Goal: Task Accomplishment & Management: Complete application form

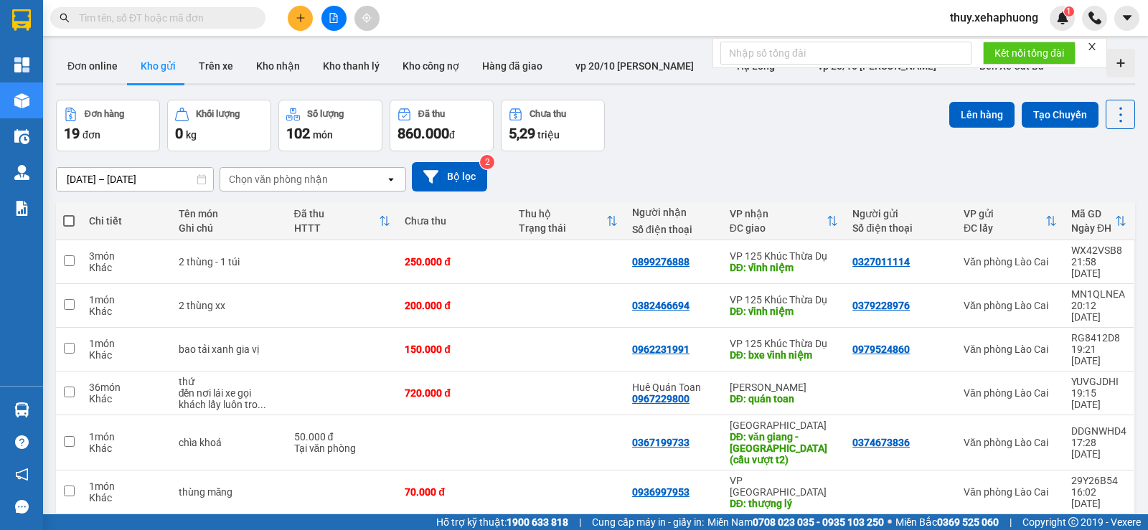
click at [301, 22] on icon "plus" at bounding box center [301, 18] width 10 height 10
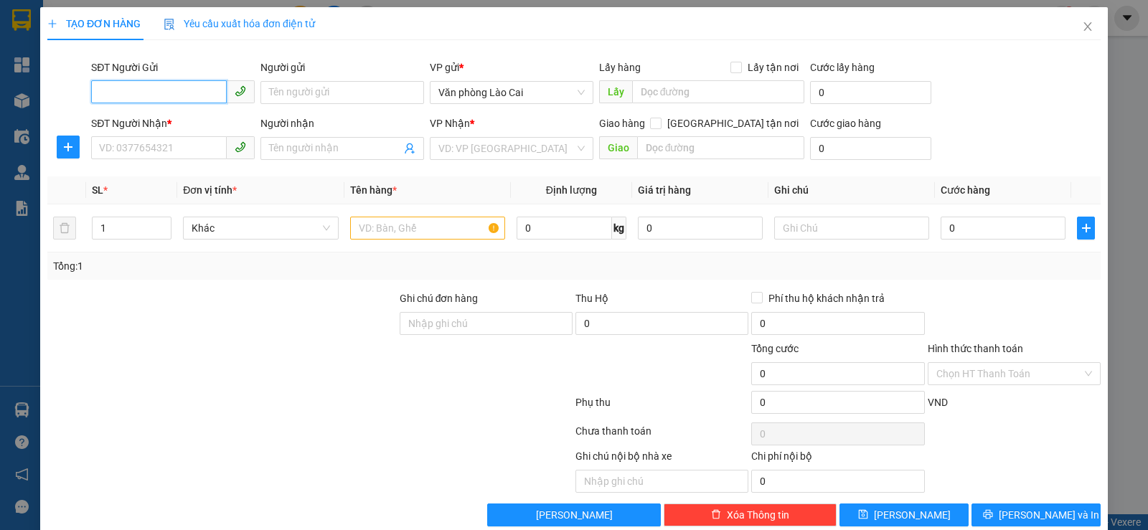
drag, startPoint x: 185, startPoint y: 91, endPoint x: 215, endPoint y: 74, distance: 34.7
click at [191, 85] on input "SĐT Người Gửi" at bounding box center [159, 91] width 136 height 23
type input "0977291728"
click at [152, 149] on input "SĐT Người Nhận *" at bounding box center [159, 147] width 136 height 23
drag, startPoint x: 385, startPoint y: 229, endPoint x: 369, endPoint y: 224, distance: 16.6
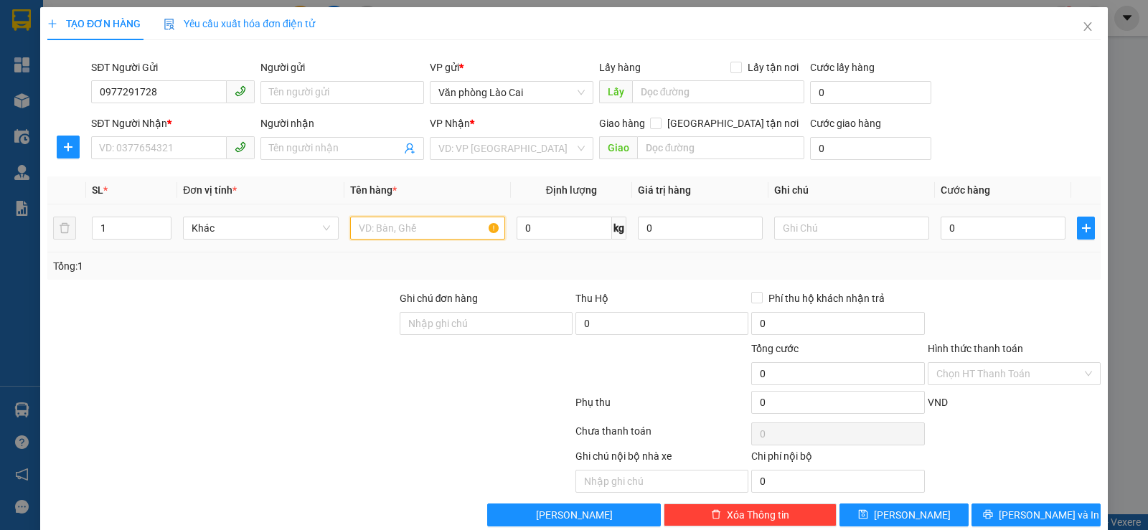
click at [385, 228] on input "text" at bounding box center [427, 228] width 155 height 23
type input "xốp đồ ăn"
click at [941, 228] on input "0" at bounding box center [1003, 228] width 125 height 23
type input "1"
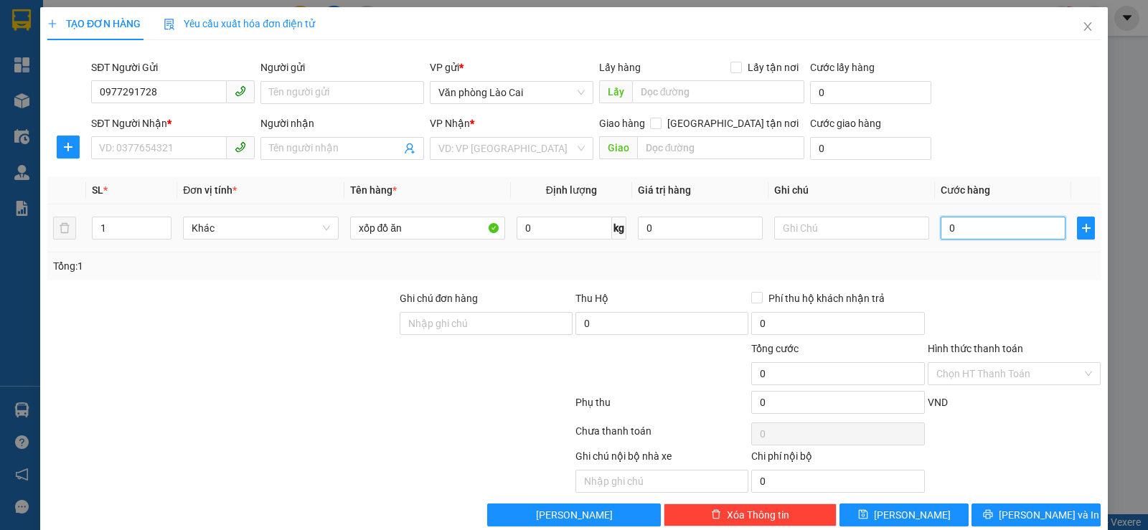
type input "1"
type input "10"
type input "100"
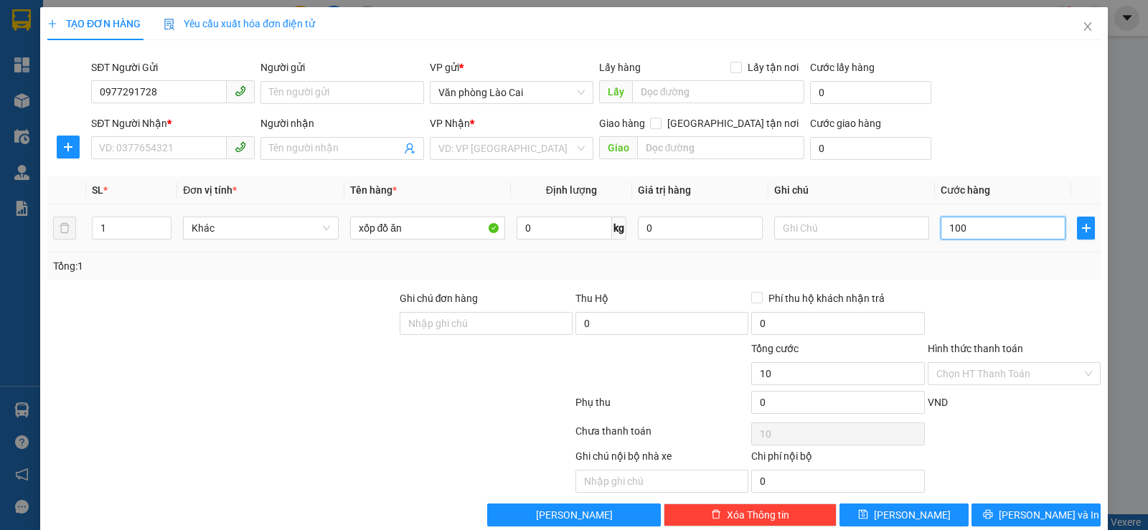
type input "100"
type input "1.000"
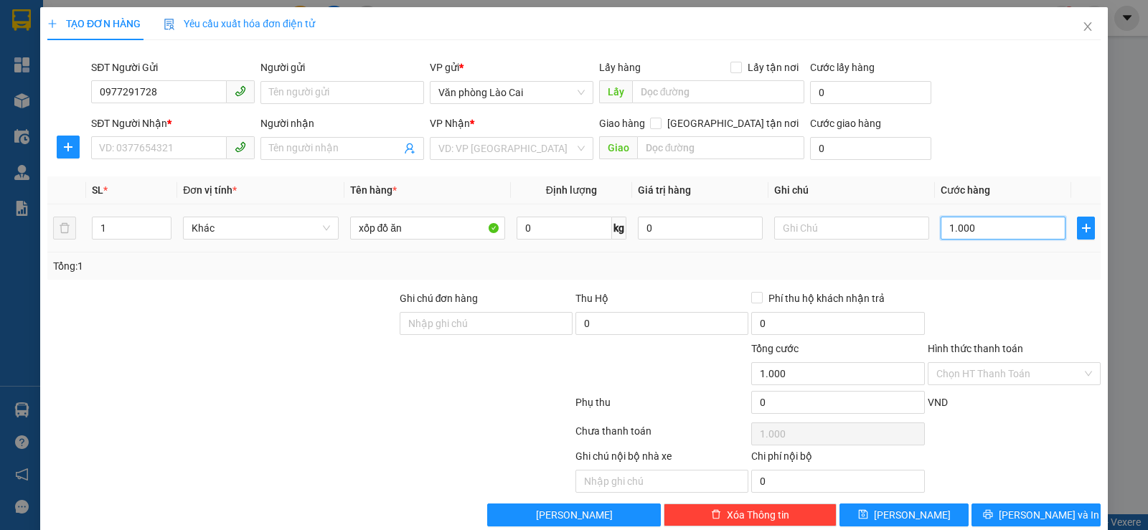
type input "10.000"
type input "100.000"
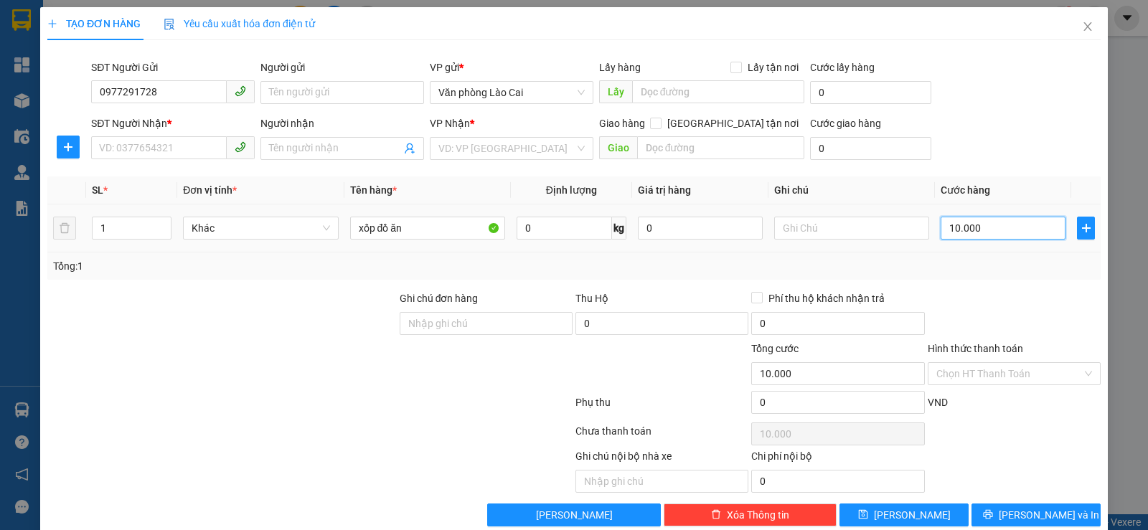
type input "100.000"
click at [737, 260] on div "Tổng: 1" at bounding box center [574, 266] width 1042 height 16
click at [175, 145] on input "SĐT Người Nhận *" at bounding box center [159, 147] width 136 height 23
type input "0906040942"
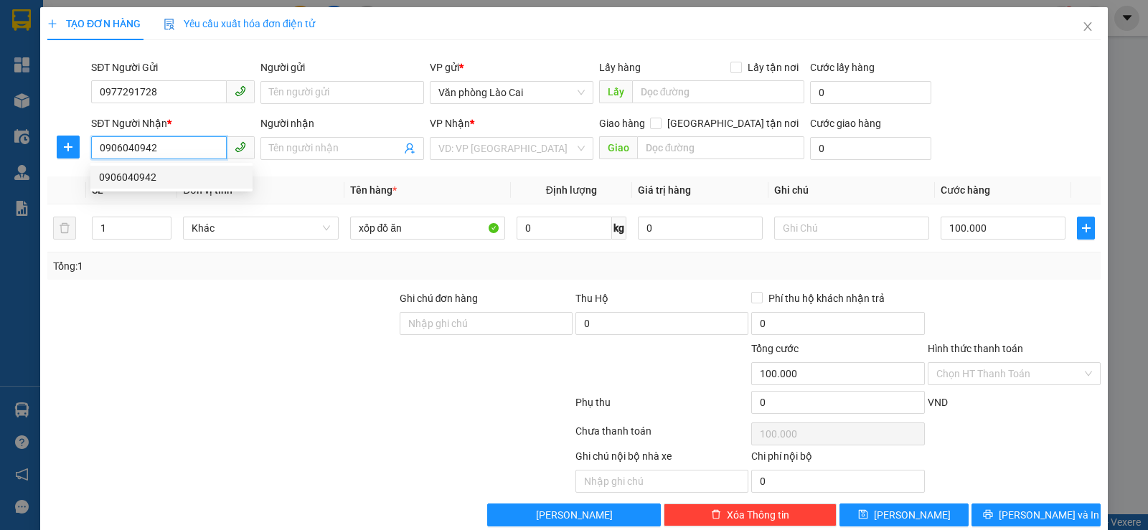
click at [161, 184] on div "0906040942" at bounding box center [171, 177] width 145 height 16
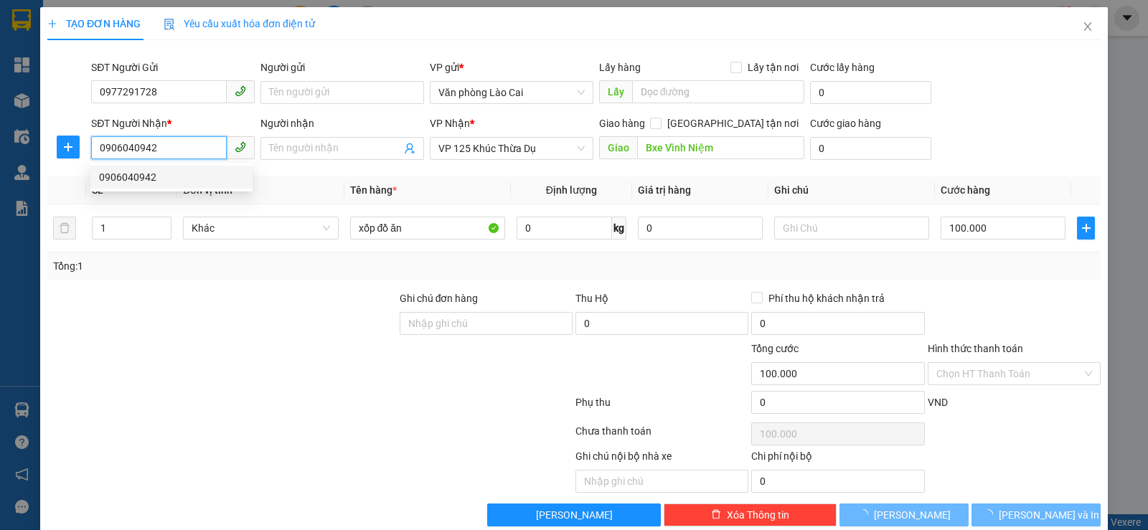
type input "Bxe Vĩnh Niệm"
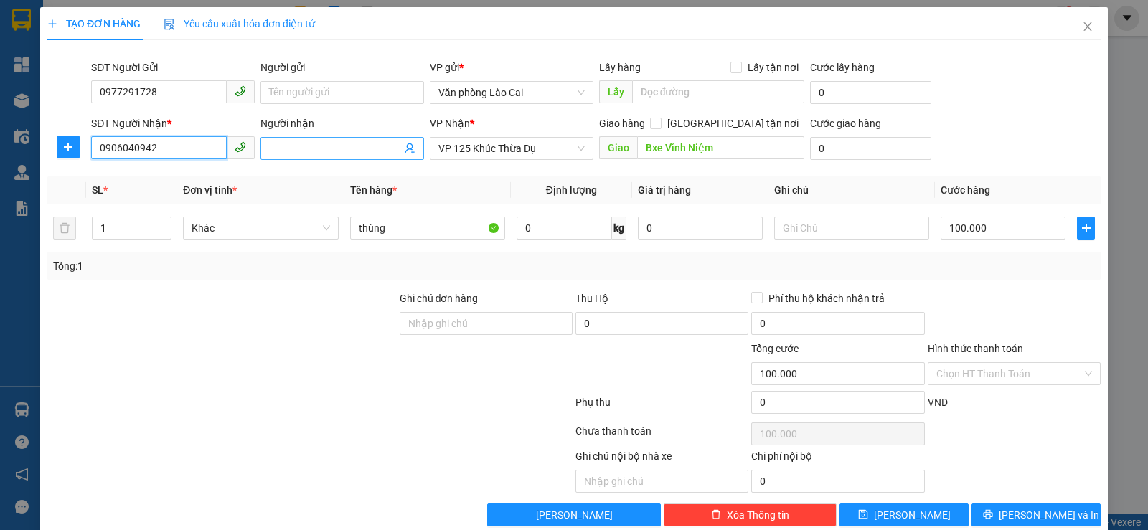
type input "0906040942"
click at [284, 150] on input "Người nhận" at bounding box center [335, 149] width 132 height 16
click at [266, 151] on span "phượng" at bounding box center [342, 148] width 164 height 23
click at [269, 149] on input "phượng" at bounding box center [335, 149] width 132 height 16
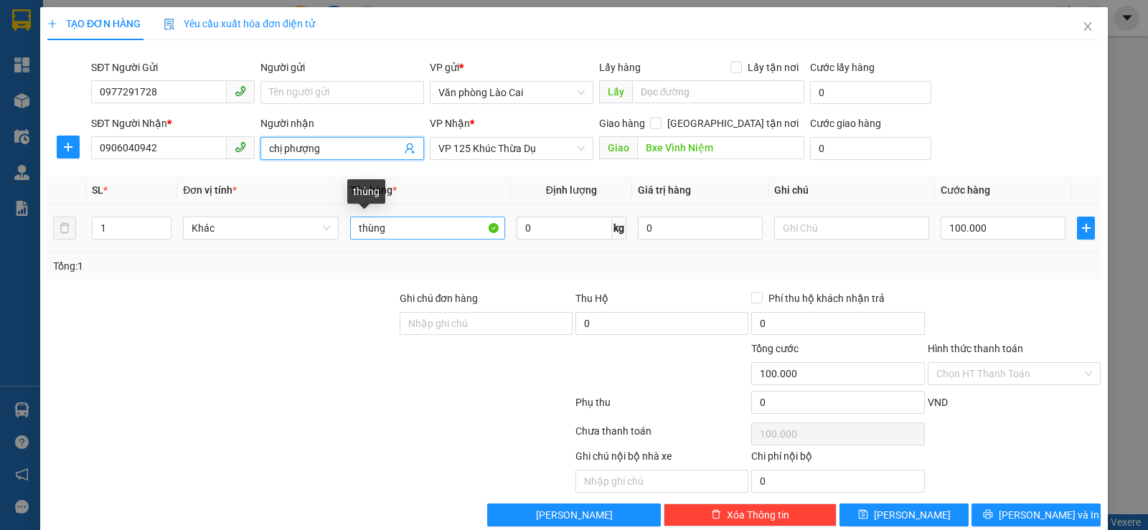
type input "chị phượng"
click at [433, 230] on input "thùng" at bounding box center [427, 228] width 155 height 23
type input "t"
type input "xốp đồ ăn"
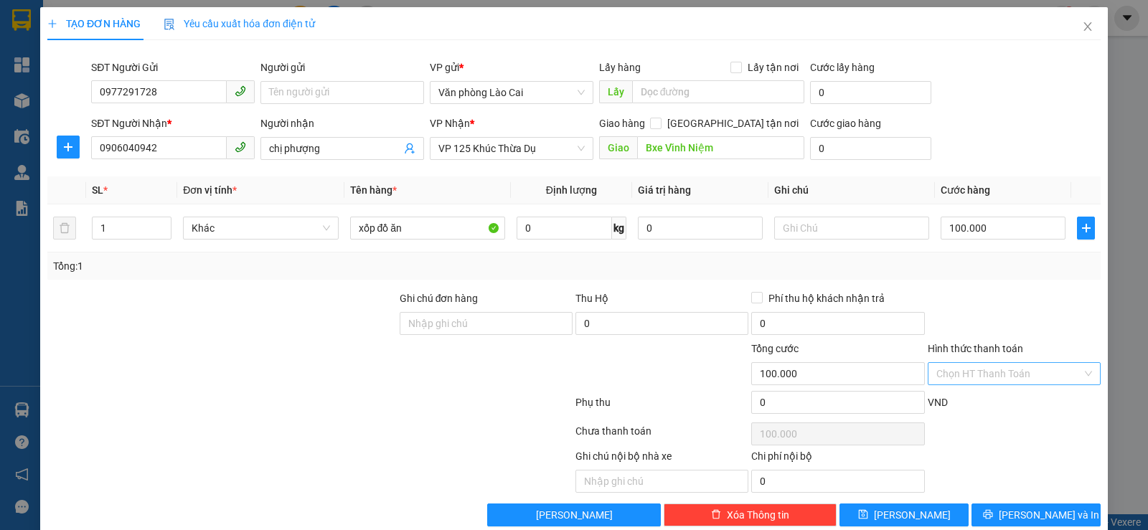
click at [976, 372] on input "Hình thức thanh toán" at bounding box center [1009, 374] width 146 height 22
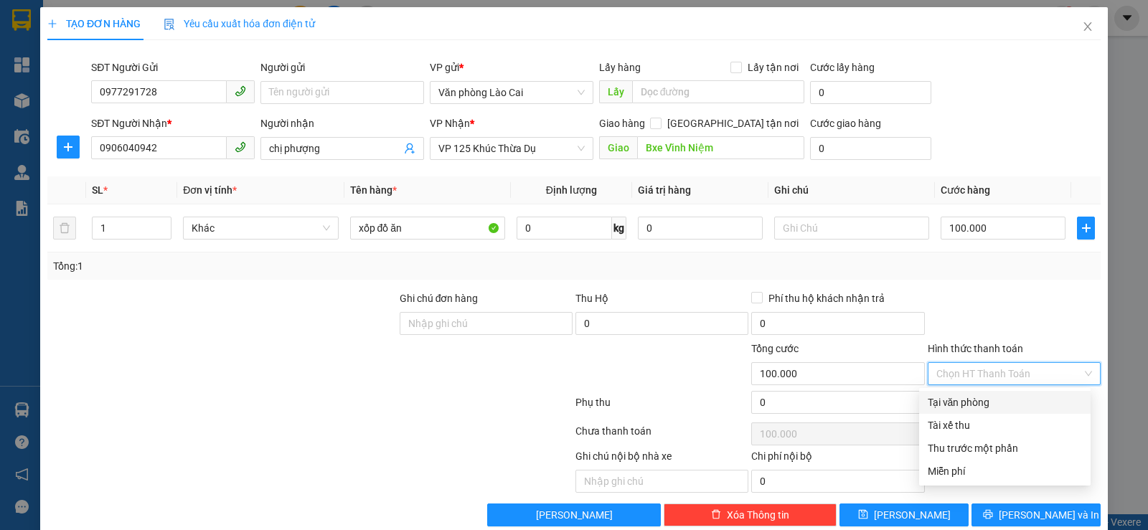
click at [959, 404] on div "Tại văn phòng" at bounding box center [1005, 403] width 154 height 16
type input "0"
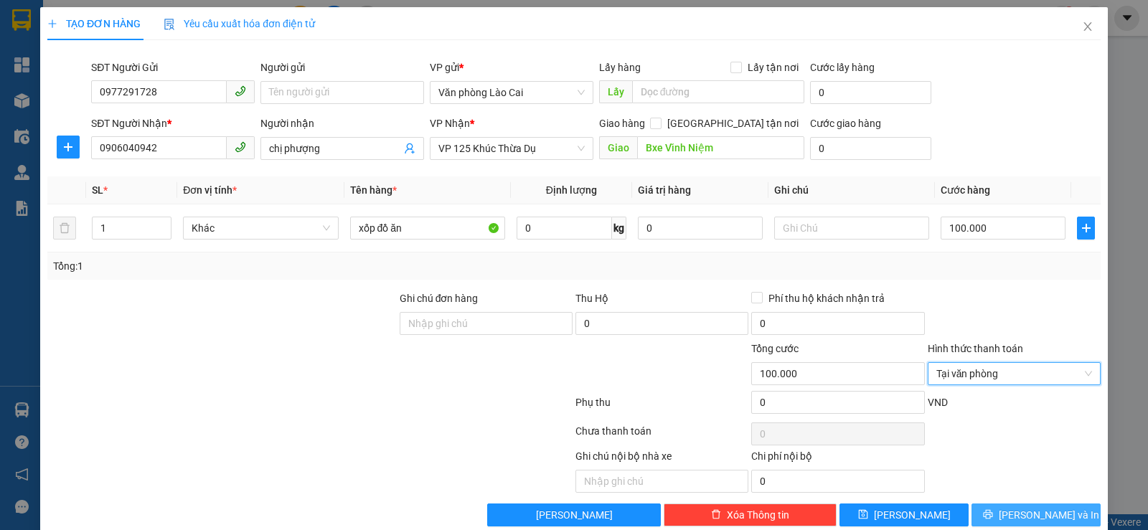
click at [992, 513] on icon "printer" at bounding box center [987, 514] width 9 height 9
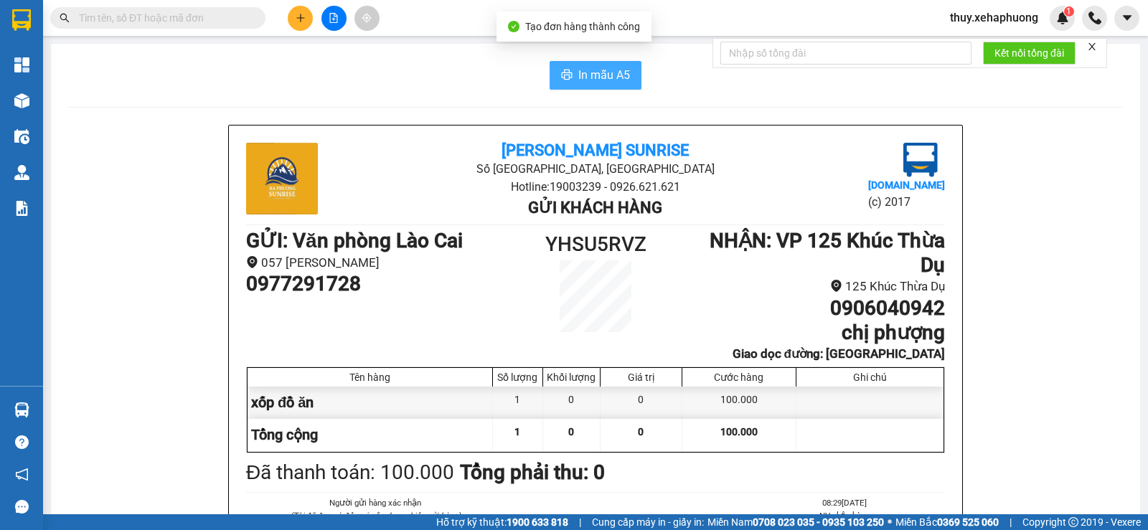
click at [589, 78] on span "In mẫu A5" at bounding box center [604, 75] width 52 height 18
click at [291, 24] on button at bounding box center [300, 18] width 25 height 25
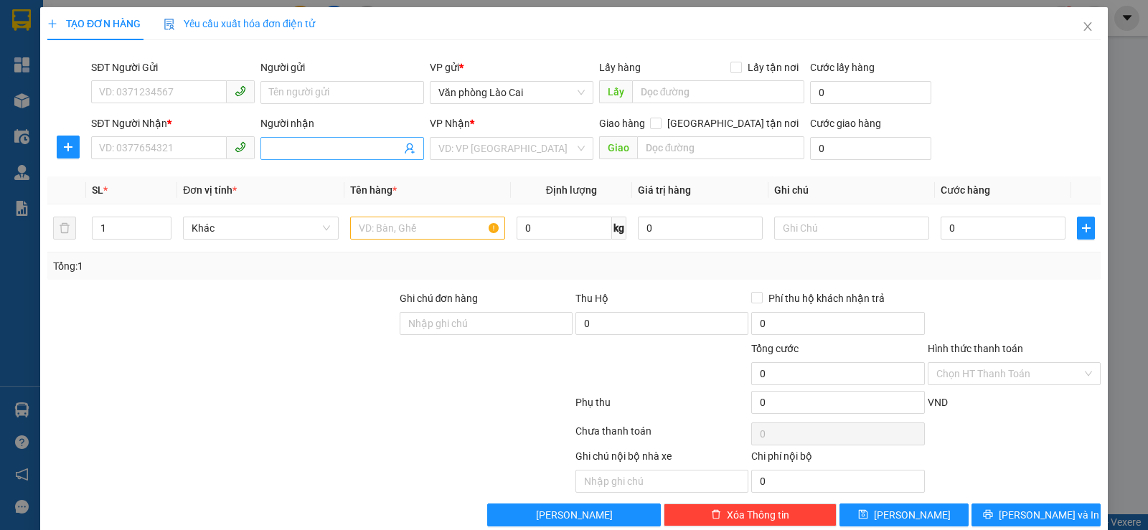
click at [303, 146] on input "Người nhận" at bounding box center [335, 149] width 132 height 16
type input "nga s"
click at [301, 175] on div "NGA SỸ - 0912295387" at bounding box center [339, 177] width 145 height 16
type input "0912295387"
type input "NGA SỸ"
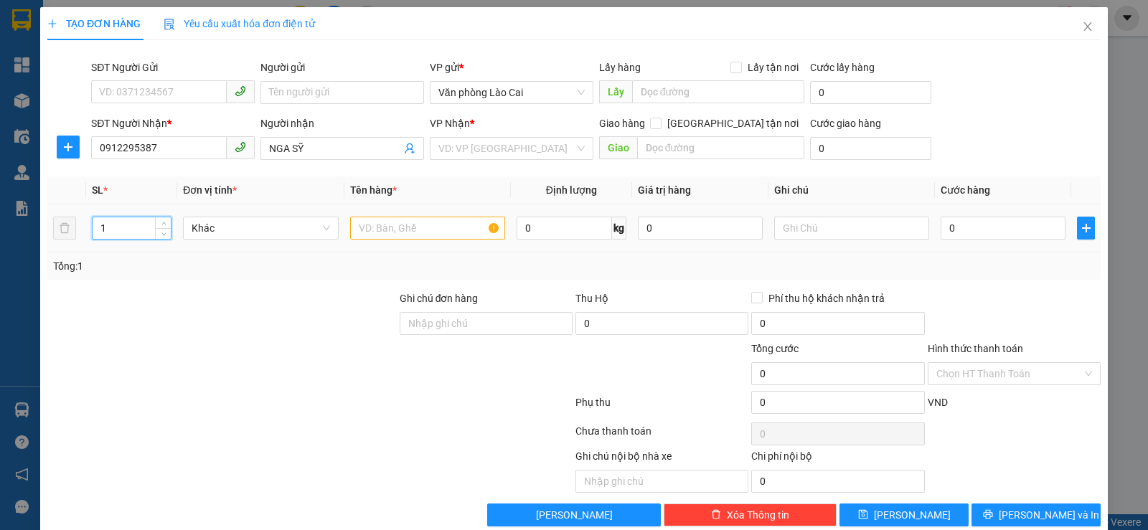
click at [121, 227] on input "1" at bounding box center [132, 228] width 78 height 22
drag, startPoint x: 102, startPoint y: 231, endPoint x: 93, endPoint y: 233, distance: 9.6
click at [93, 233] on input "1" at bounding box center [132, 228] width 78 height 22
type input "25"
drag, startPoint x: 878, startPoint y: 195, endPoint x: 911, endPoint y: 202, distance: 32.9
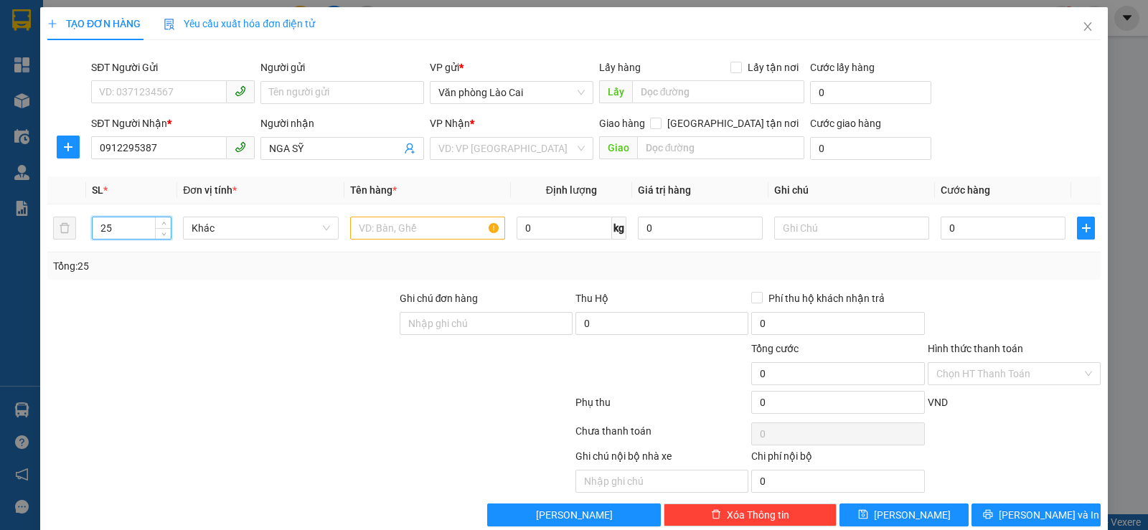
click at [879, 194] on th "Ghi chú" at bounding box center [852, 191] width 166 height 28
click at [976, 227] on input "0" at bounding box center [1003, 228] width 125 height 23
type input "2"
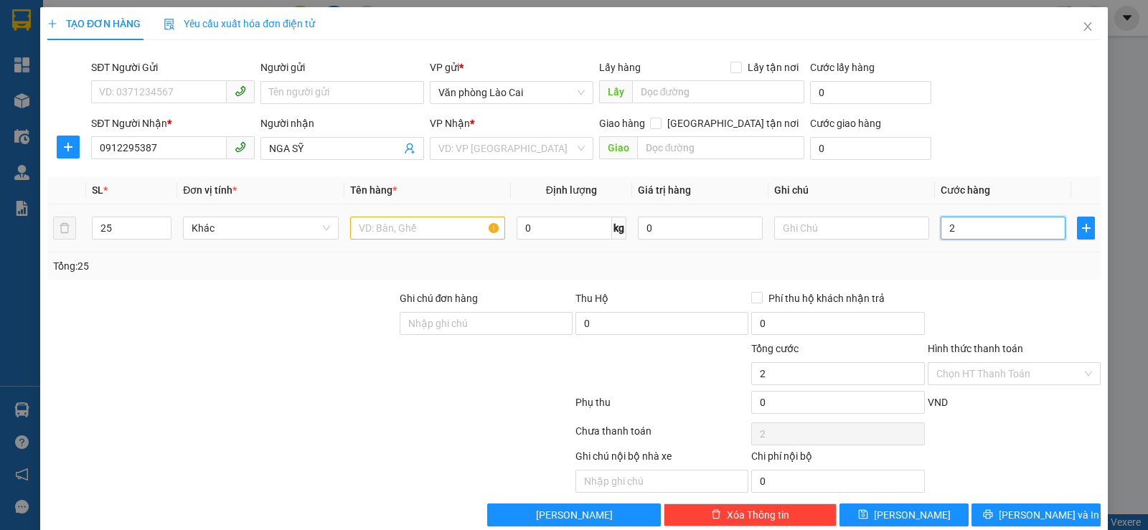
type input "20"
type input "200"
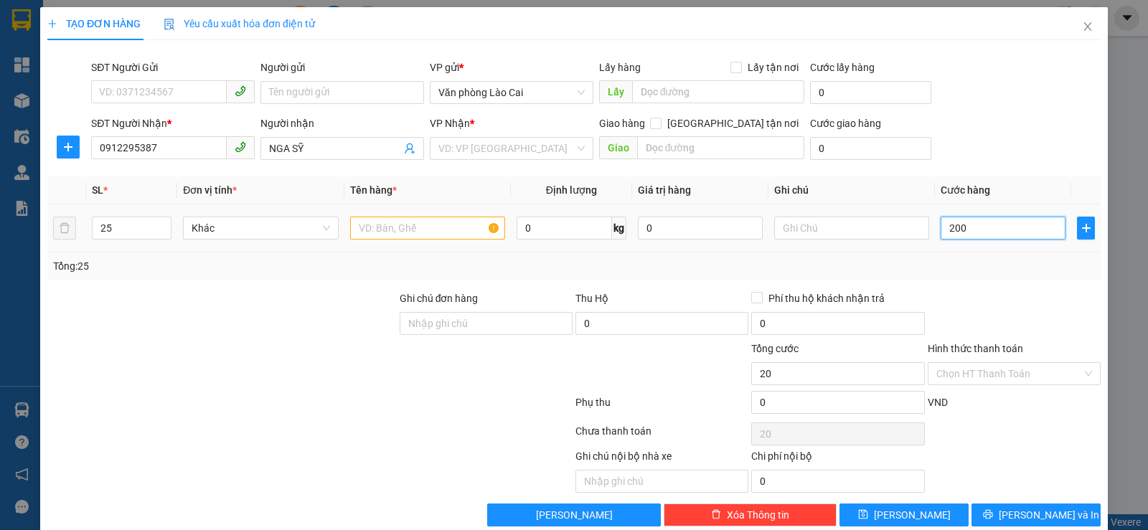
type input "200"
type input "2.000"
type input "20.000"
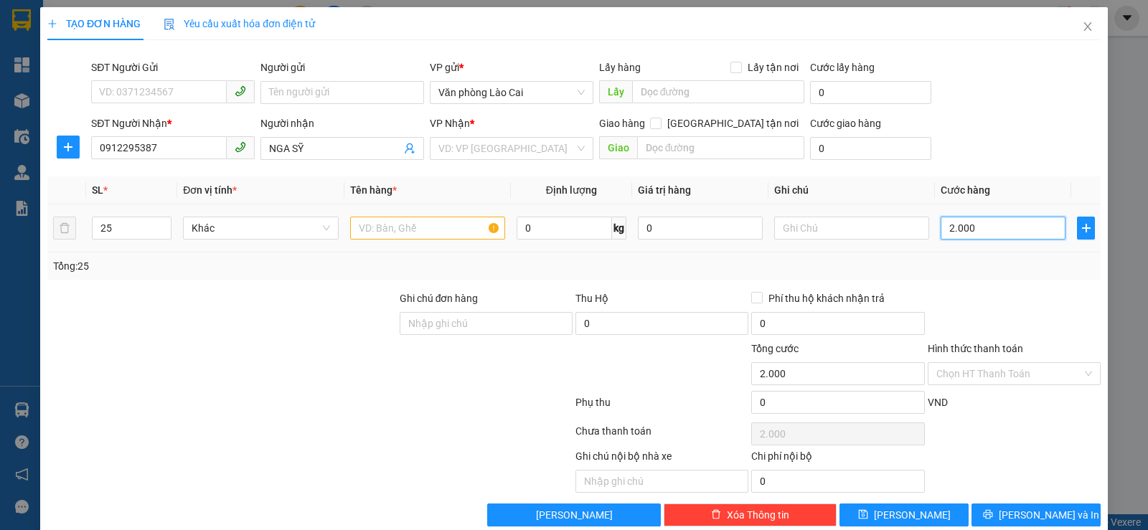
type input "20.000"
type input "200.000"
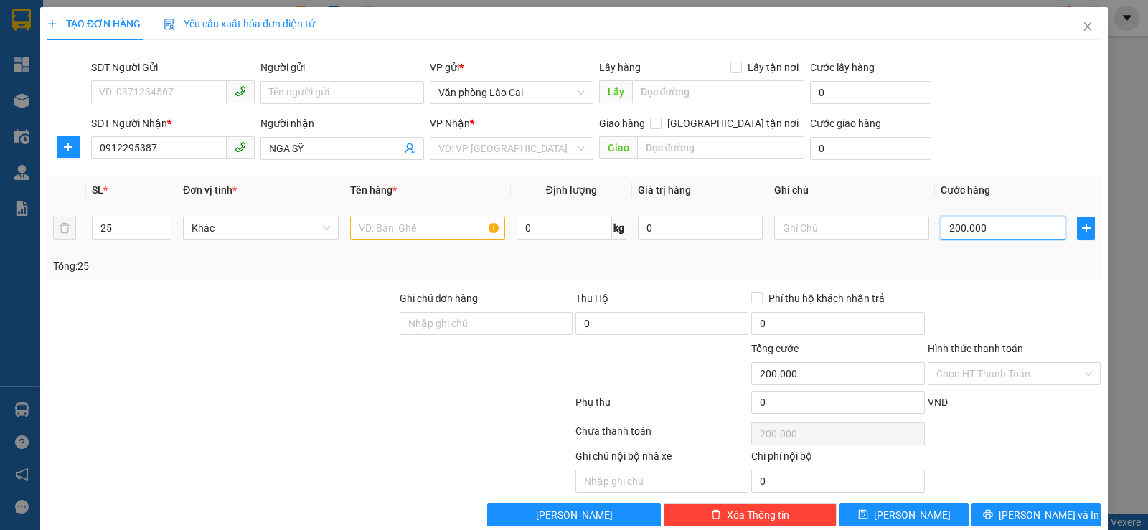
type input "2.000.000"
click at [985, 415] on div "VND" at bounding box center [1014, 407] width 176 height 25
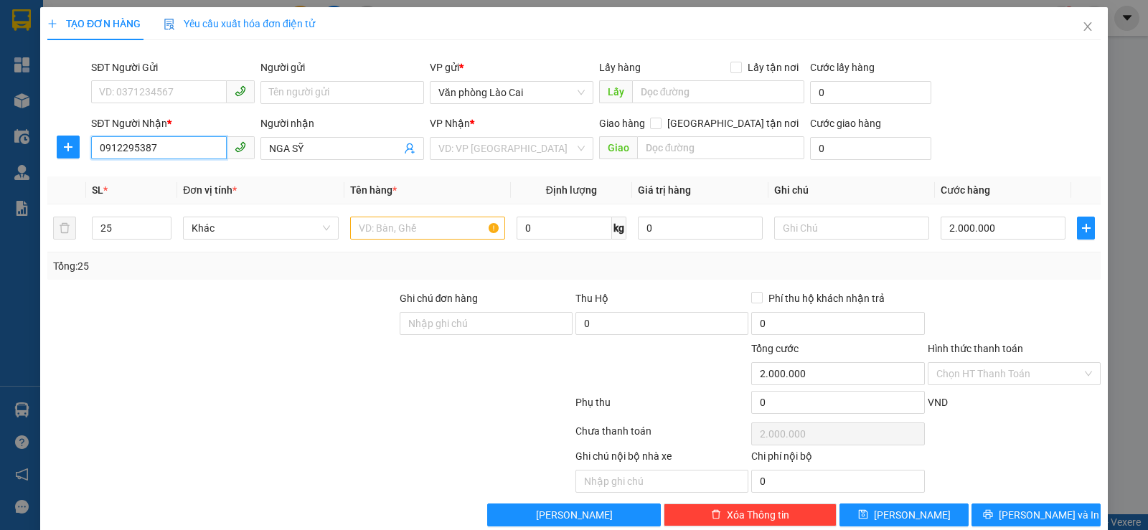
drag, startPoint x: 166, startPoint y: 144, endPoint x: 100, endPoint y: 161, distance: 67.5
click at [100, 161] on div "SĐT Người Nhận * 0912295387 0912295387" at bounding box center [173, 141] width 164 height 50
click at [383, 224] on input "text" at bounding box center [427, 228] width 155 height 23
type input "bao hạt dẻ"
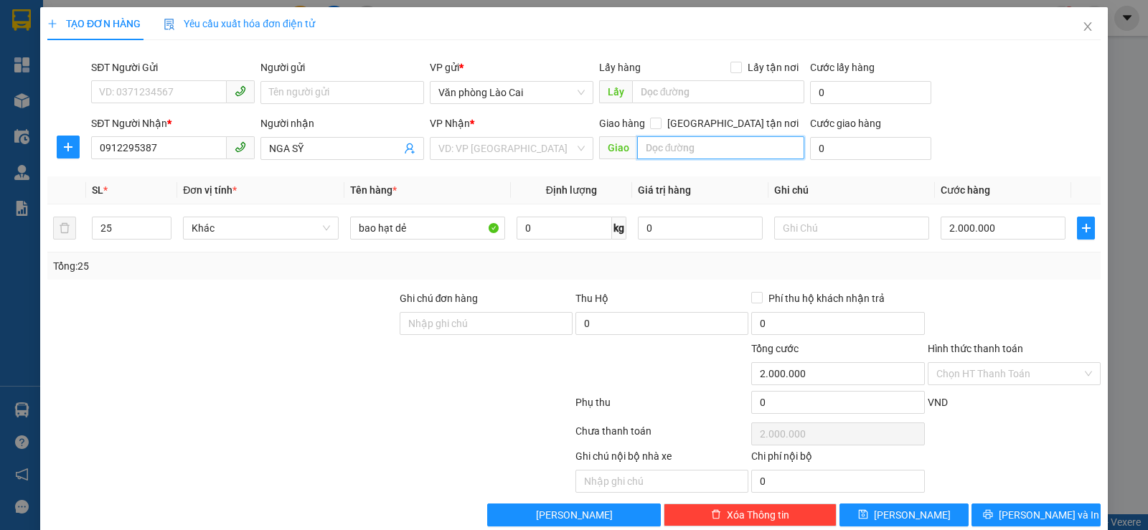
click at [660, 145] on input "text" at bounding box center [721, 147] width 168 height 23
type input "cây xăng số 16, 1129 sở dầu"
click at [470, 145] on input "search" at bounding box center [506, 149] width 136 height 22
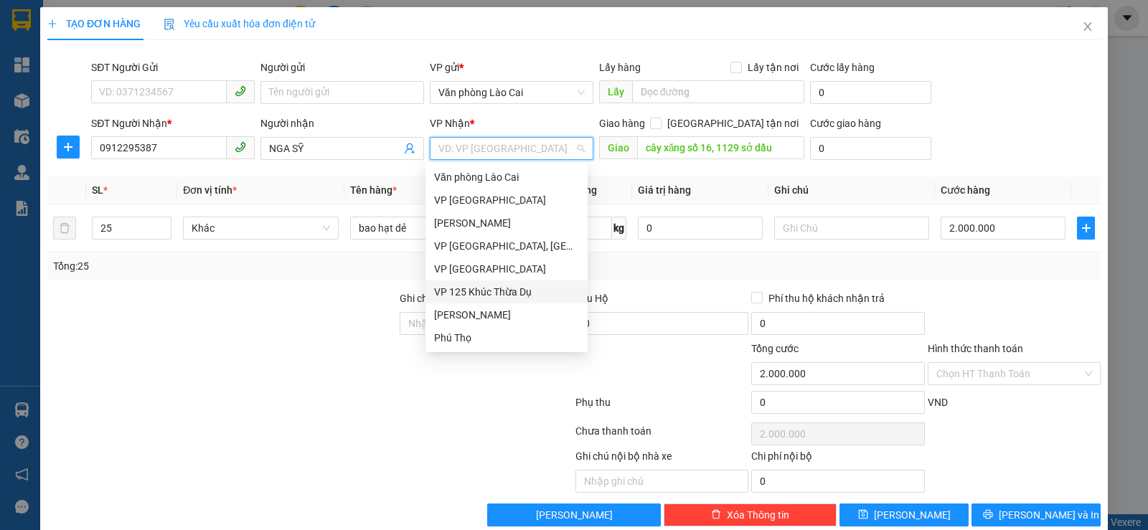
click at [461, 288] on div "VP 125 Khúc Thừa Dụ" at bounding box center [506, 292] width 145 height 16
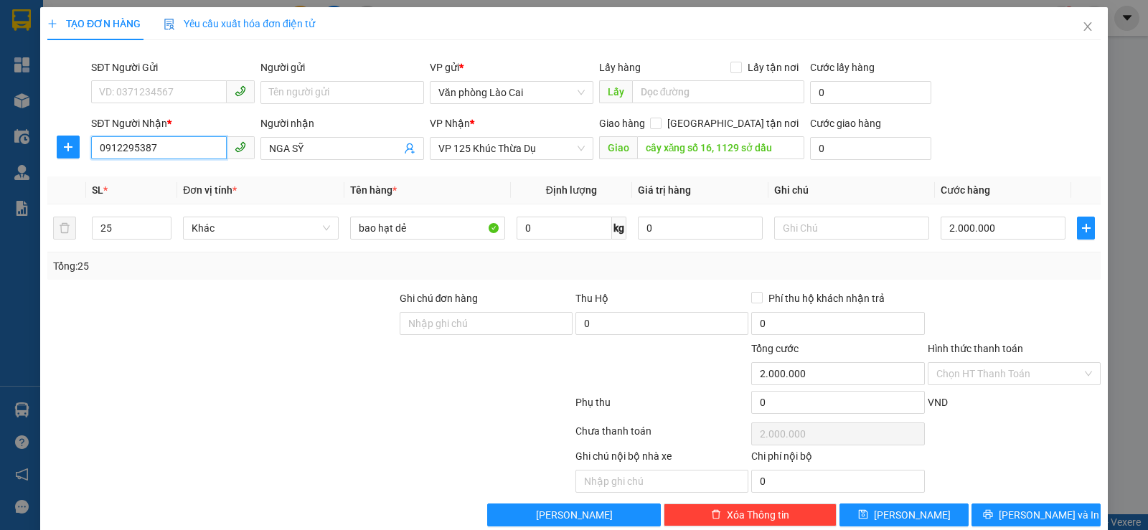
drag, startPoint x: 163, startPoint y: 145, endPoint x: 83, endPoint y: 149, distance: 80.5
click at [83, 149] on div "SĐT Người Nhận * 0912295387 0912295387 Người nhận NGA SỸ VP Nhận * VP 125 Khúc …" at bounding box center [574, 141] width 1056 height 50
drag, startPoint x: 1002, startPoint y: 507, endPoint x: 994, endPoint y: 506, distance: 8.7
click at [1001, 508] on button "Lưu và In" at bounding box center [1036, 515] width 129 height 23
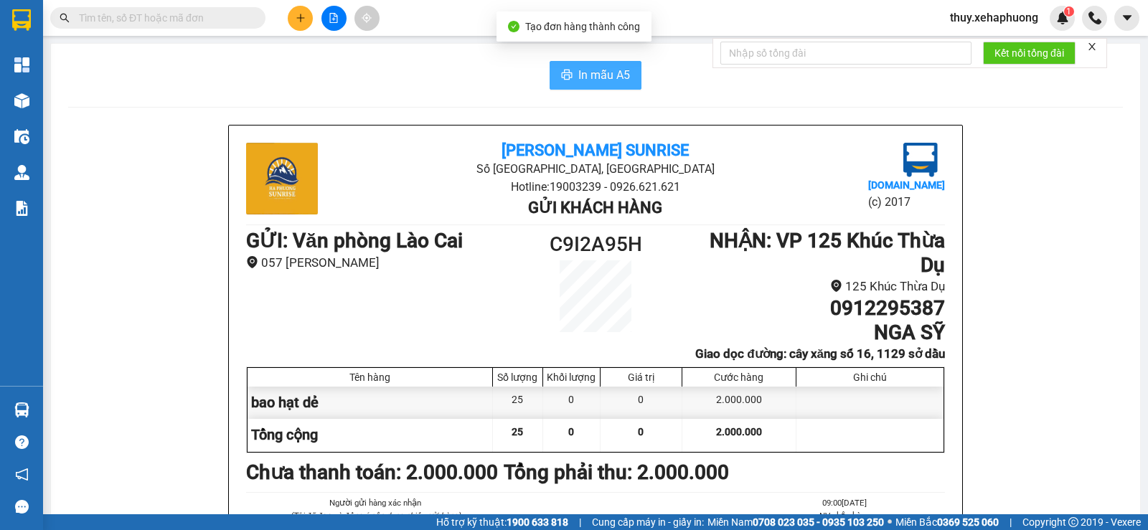
click at [591, 77] on span "In mẫu A5" at bounding box center [604, 75] width 52 height 18
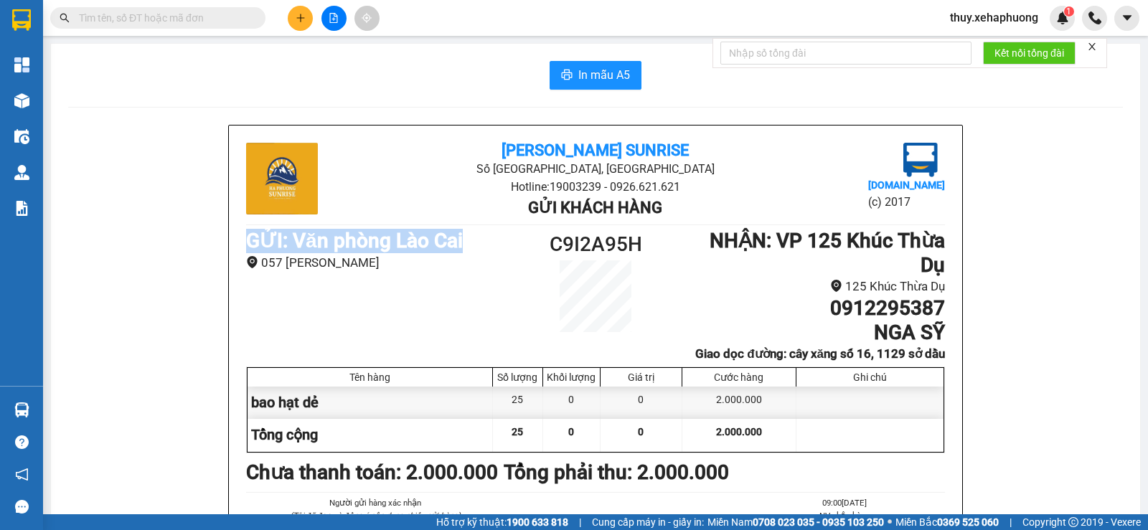
drag, startPoint x: 468, startPoint y: 243, endPoint x: 201, endPoint y: 245, distance: 267.0
click at [311, 329] on div "GỬI : Văn phòng Lào Cai 057 Phan Đình Phùng C9I2A95H NHẬN : VP 125 Khúc Thừa Dụ…" at bounding box center [595, 296] width 699 height 135
drag, startPoint x: 240, startPoint y: 244, endPoint x: 417, endPoint y: 270, distance: 179.1
click at [417, 270] on div "Hà Phương Sunrise Số 5B đường Hải Triều, Phường Quán Toan Hotline: 19003239 - 0…" at bounding box center [595, 385] width 733 height 519
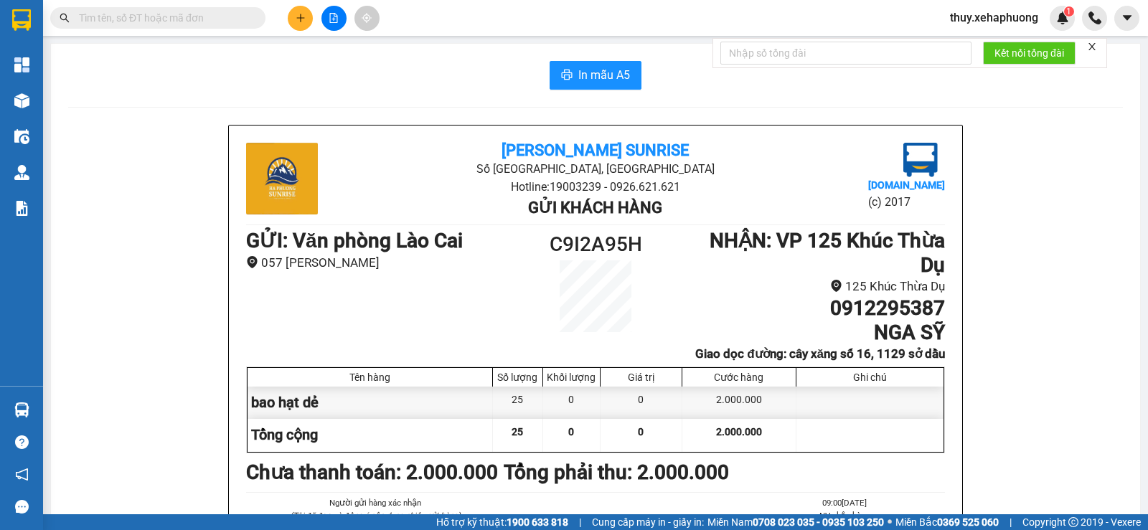
click at [417, 271] on li "057 Phan Đình Phùng" at bounding box center [377, 262] width 262 height 19
drag, startPoint x: 487, startPoint y: 234, endPoint x: 128, endPoint y: 196, distance: 360.1
click at [437, 312] on div "GỬI : Văn phòng Lào Cai 057 Phan Đình Phùng C9I2A95H NHẬN : VP 125 Khúc Thừa Dụ…" at bounding box center [595, 296] width 699 height 135
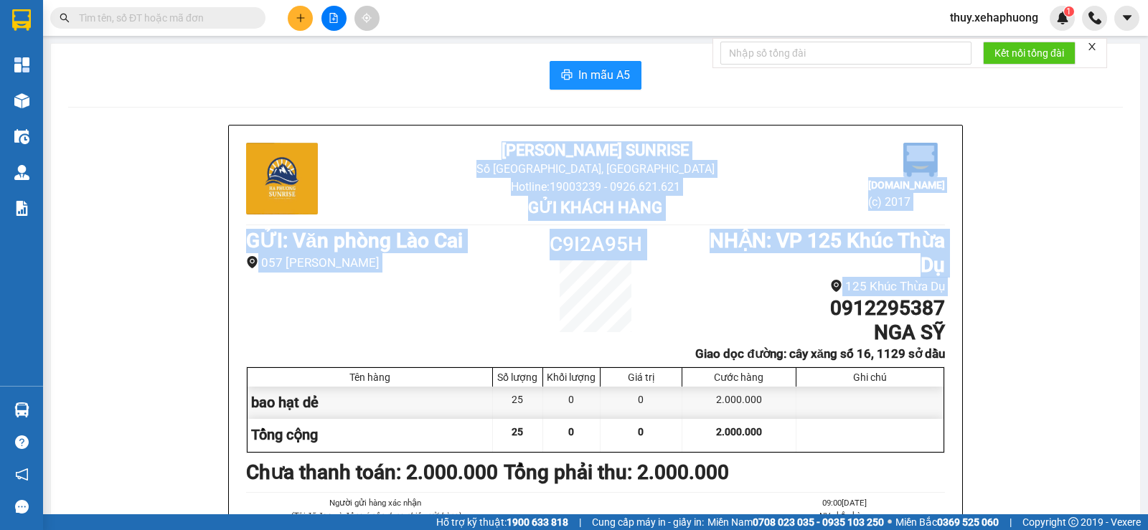
drag, startPoint x: 510, startPoint y: 147, endPoint x: 685, endPoint y: 304, distance: 234.7
click at [685, 304] on div "Hà Phương Sunrise Số 5B đường Hải Triều, Phường Quán Toan Hotline: 19003239 - 0…" at bounding box center [595, 385] width 733 height 519
click at [685, 304] on h1 "0912295387" at bounding box center [814, 308] width 262 height 24
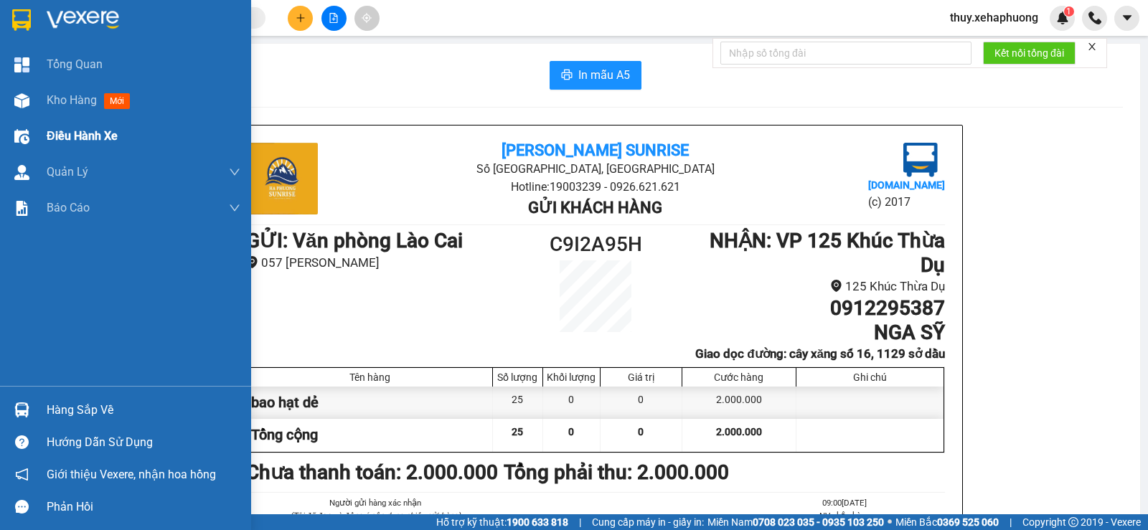
drag, startPoint x: 32, startPoint y: 22, endPoint x: 189, endPoint y: 120, distance: 185.6
click at [32, 22] on div at bounding box center [21, 19] width 25 height 25
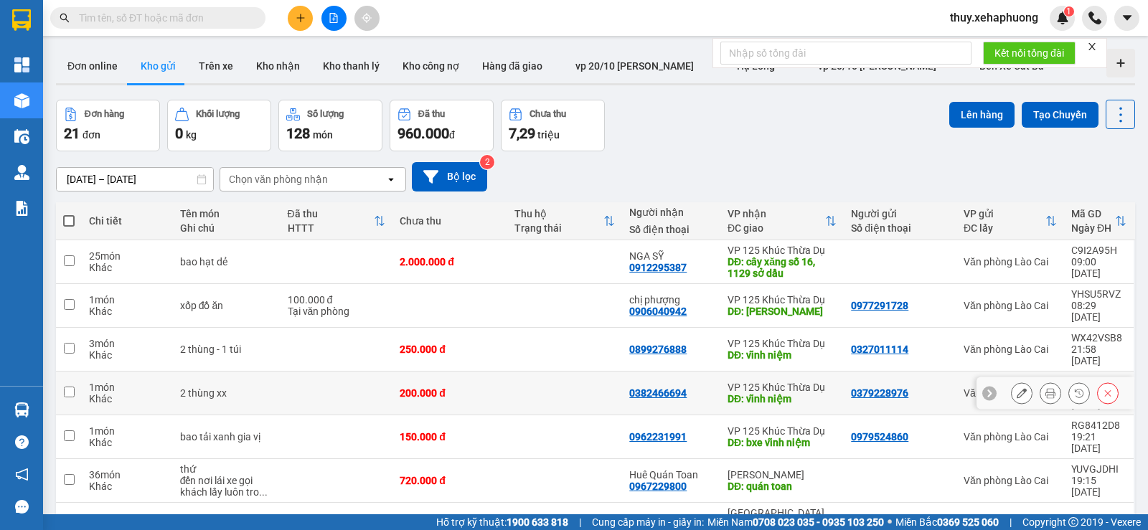
scroll to position [72, 0]
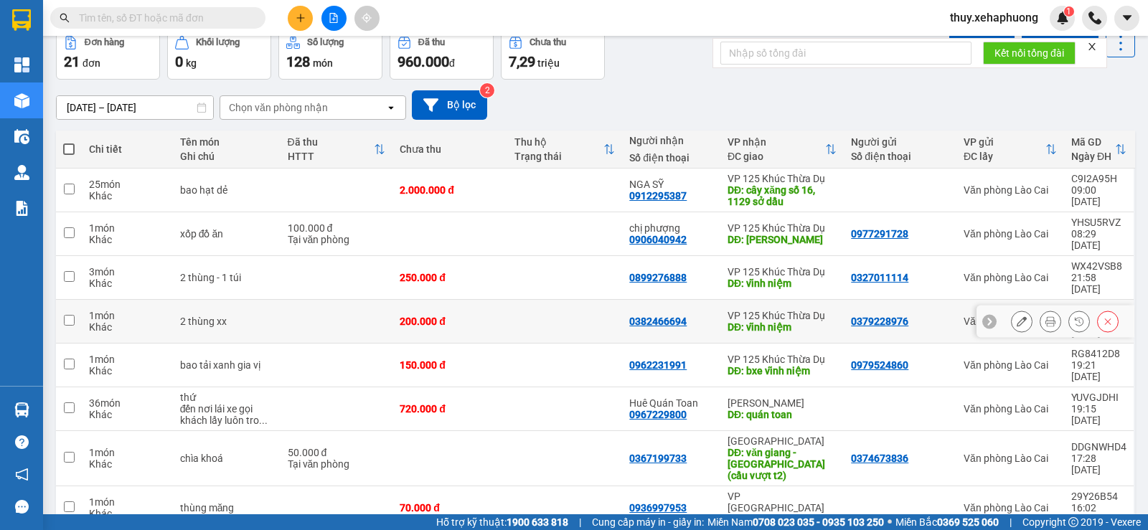
click at [1016, 309] on button at bounding box center [1022, 321] width 20 height 25
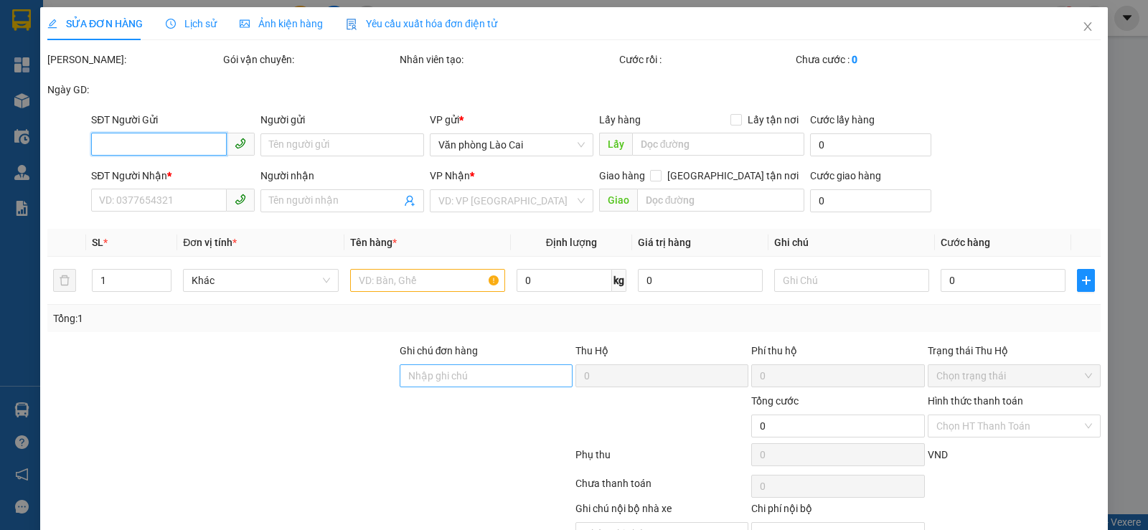
type input "0379228976"
type input "0382466694"
type input "vĩnh niệm"
type input "200.000"
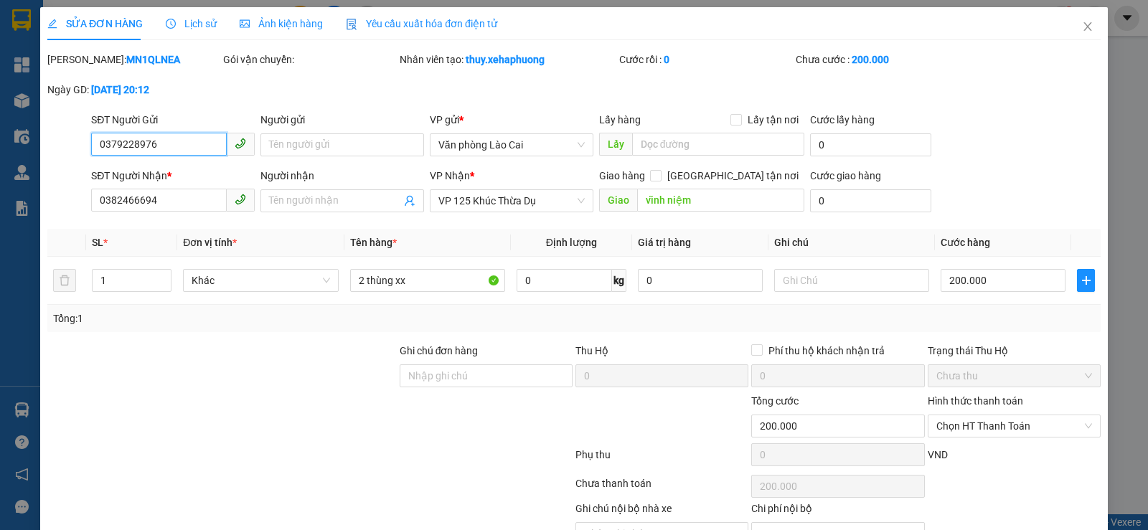
click at [950, 375] on span "Chưa thu" at bounding box center [1014, 376] width 156 height 22
click at [958, 423] on span "Chọn HT Thanh Toán" at bounding box center [1014, 426] width 156 height 22
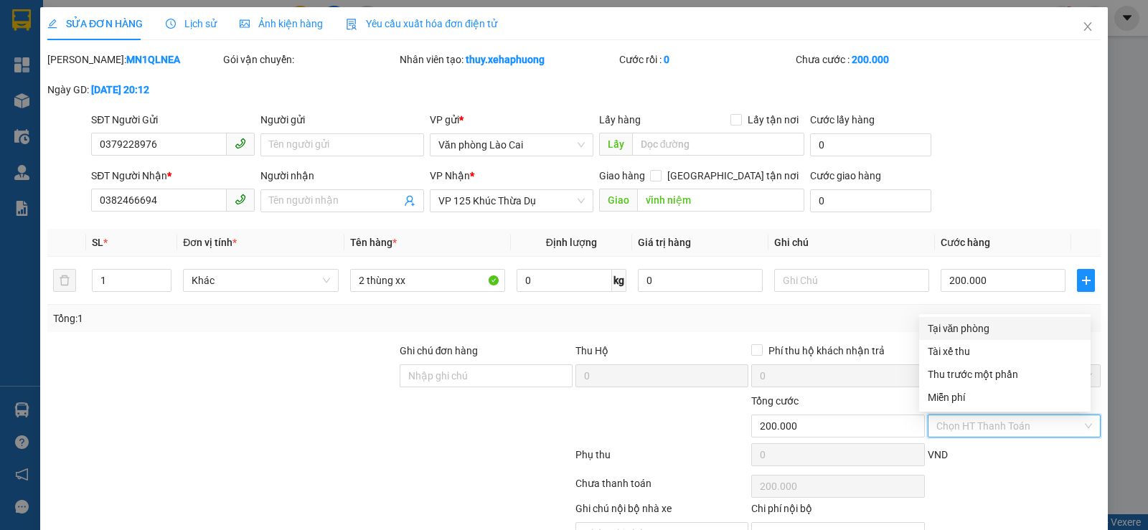
click at [936, 321] on div "Tại văn phòng" at bounding box center [1005, 329] width 154 height 16
type input "0"
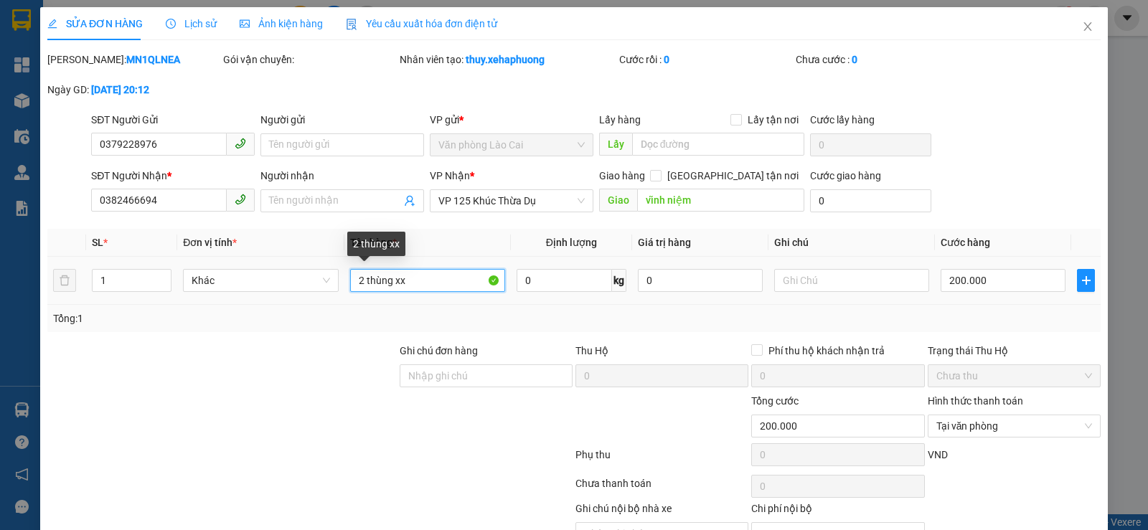
click at [362, 287] on input "2 thùng xx" at bounding box center [427, 280] width 155 height 23
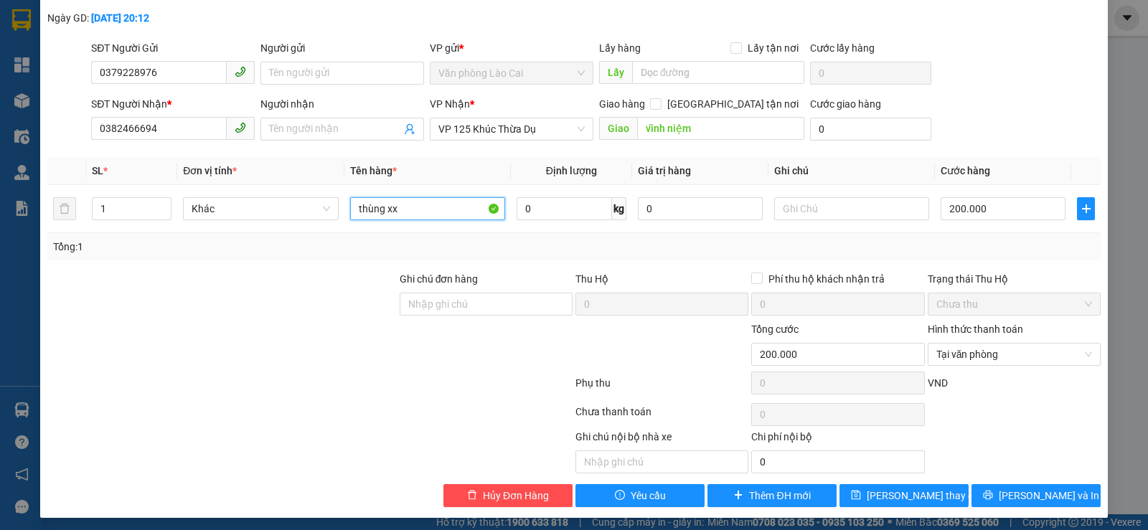
scroll to position [77, 0]
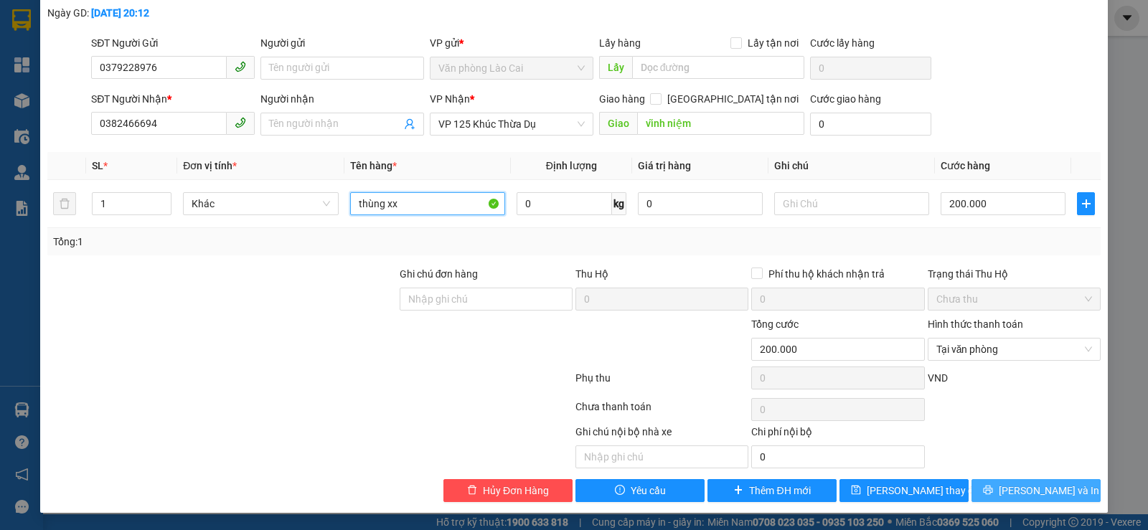
type input "thùng xx"
drag, startPoint x: 997, startPoint y: 492, endPoint x: 976, endPoint y: 487, distance: 21.3
click at [996, 492] on button "Lưu và In" at bounding box center [1036, 490] width 129 height 23
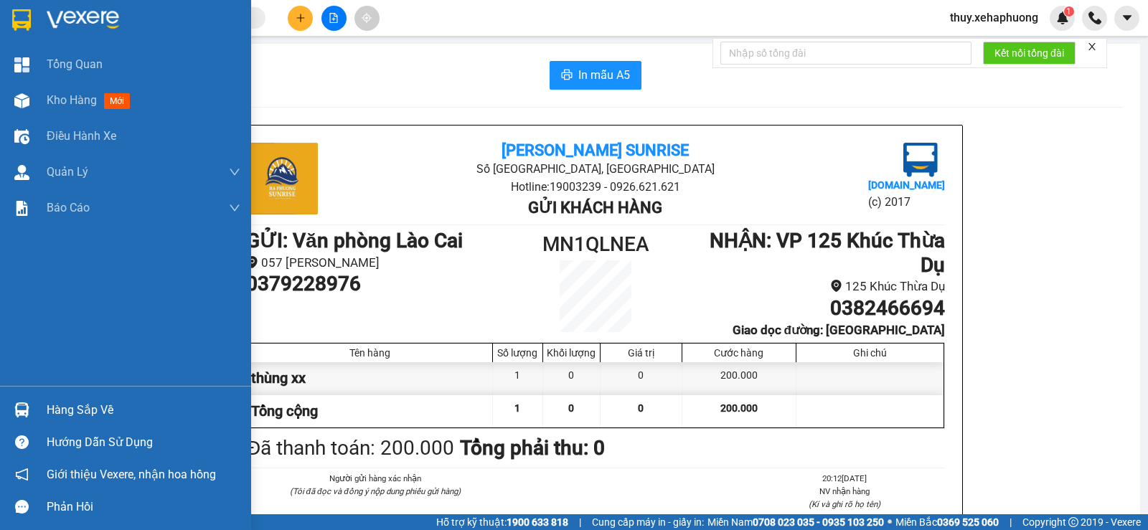
click at [27, 21] on img at bounding box center [21, 20] width 19 height 22
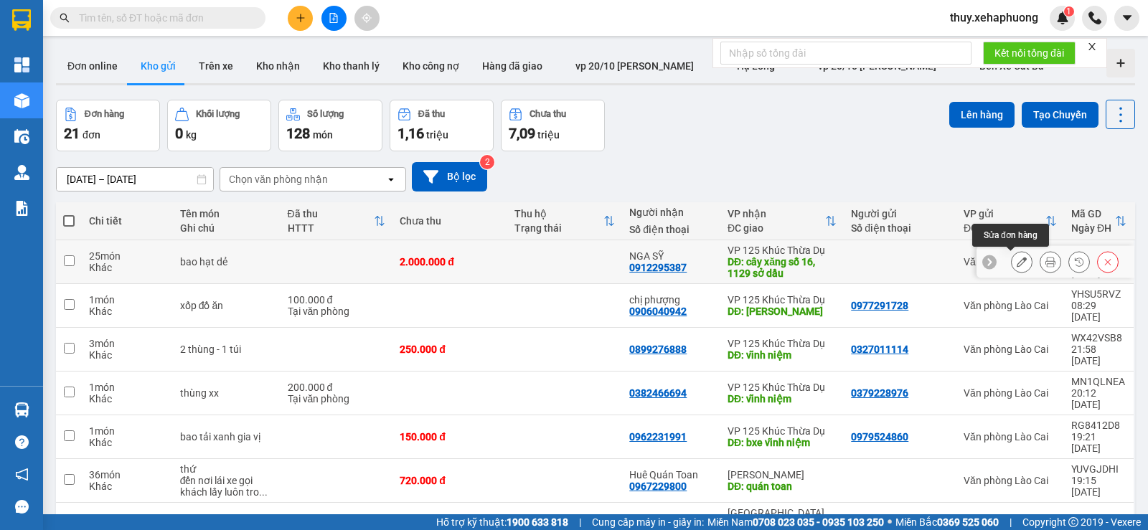
click at [1017, 263] on icon at bounding box center [1022, 262] width 10 height 10
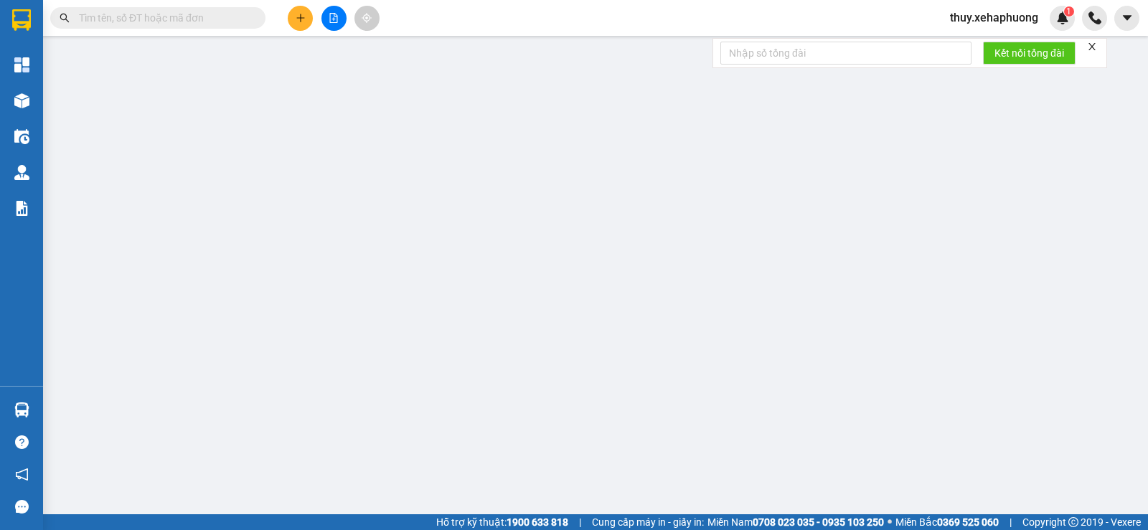
type input "0912295387"
type input "NGA SỸ"
type input "cây xăng số 16, 1129 sở dầu"
type input "2.000.000"
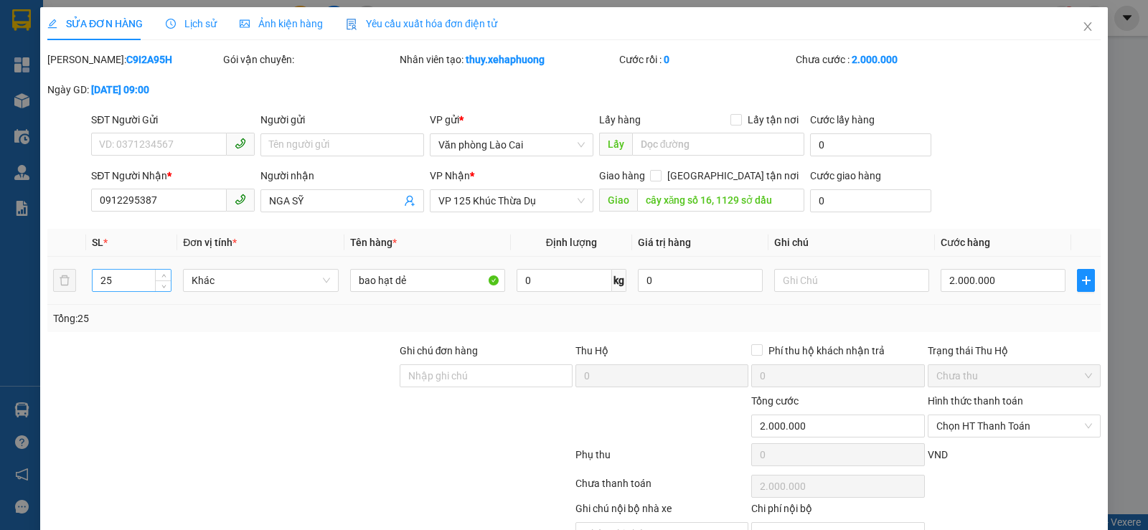
click at [143, 279] on input "25" at bounding box center [132, 281] width 78 height 22
drag, startPoint x: 167, startPoint y: 274, endPoint x: 255, endPoint y: 293, distance: 89.7
click at [166, 274] on span "Increase Value" at bounding box center [163, 276] width 16 height 13
type input "26"
click at [430, 281] on input "bao hạt dẻ" at bounding box center [427, 280] width 155 height 23
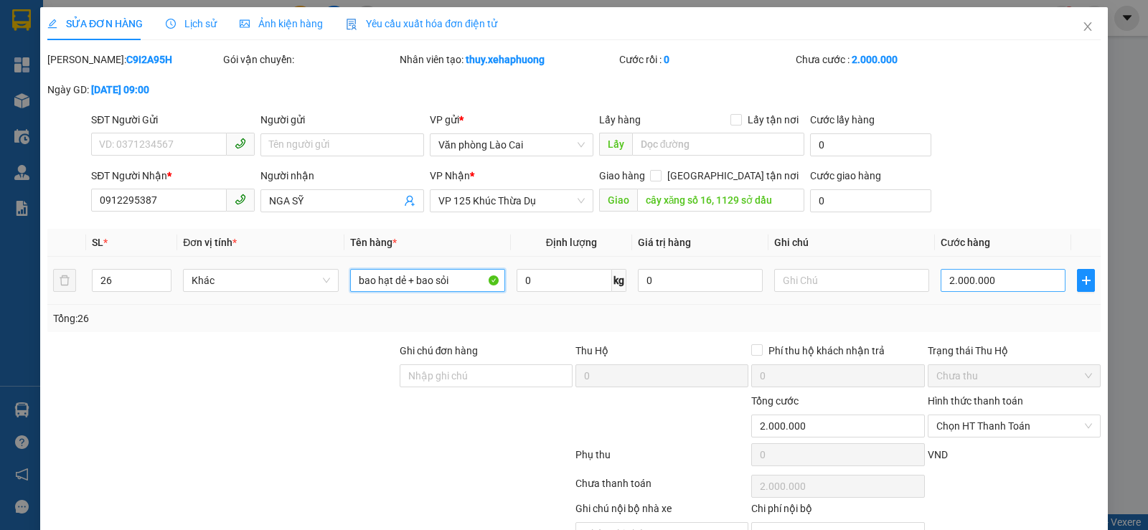
type input "bao hạt dẻ + bao sỏi"
click at [959, 276] on input "2.000.000" at bounding box center [1003, 280] width 125 height 23
click at [958, 280] on input "2.000.000" at bounding box center [1003, 280] width 125 height 23
type input "200.000"
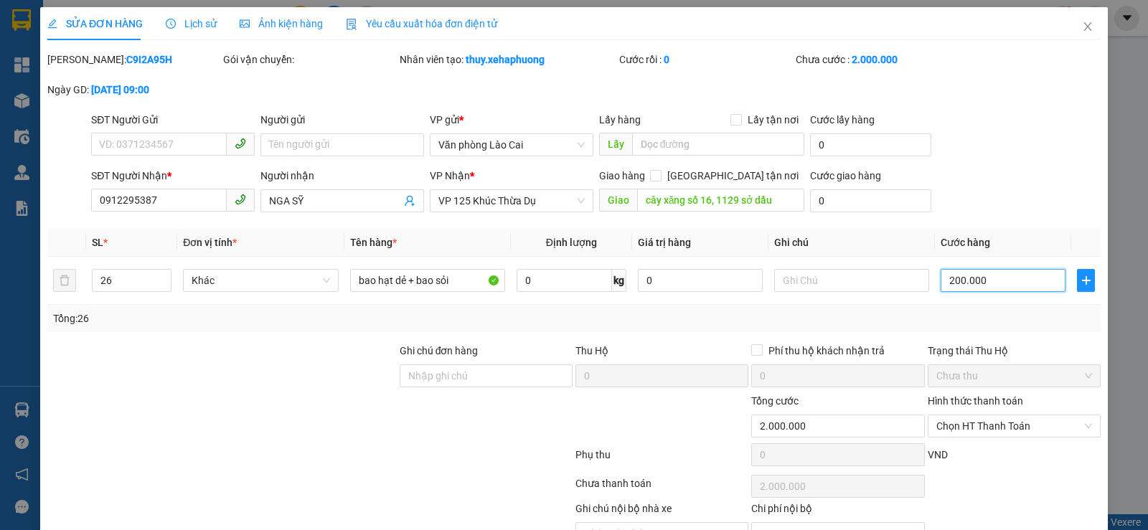
type input "200.000"
type input "2.000.005"
type input "200.000"
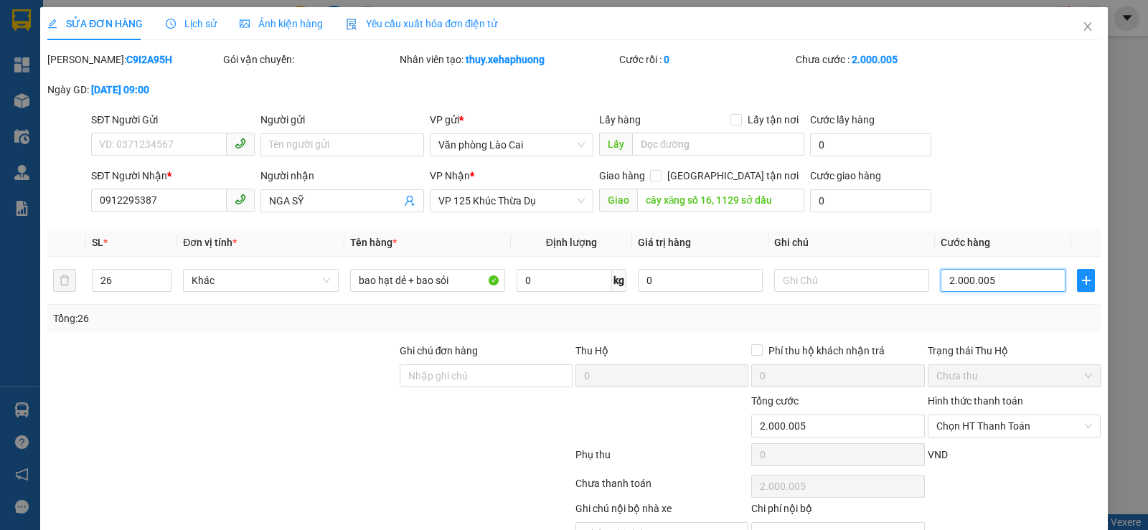
type input "200.000"
type input "20.000"
type input "2.000"
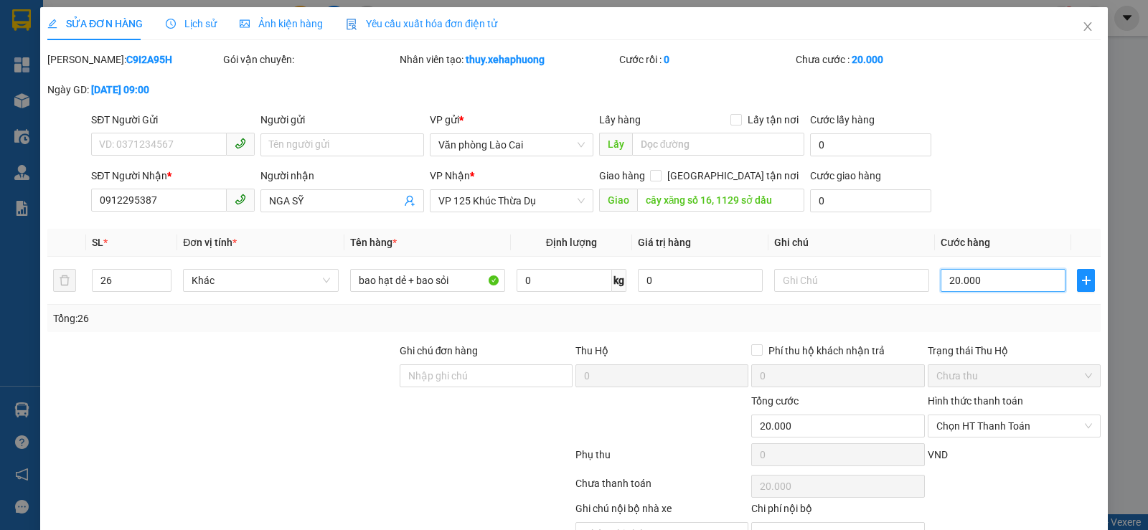
type input "2.000"
type input "200"
type input "20"
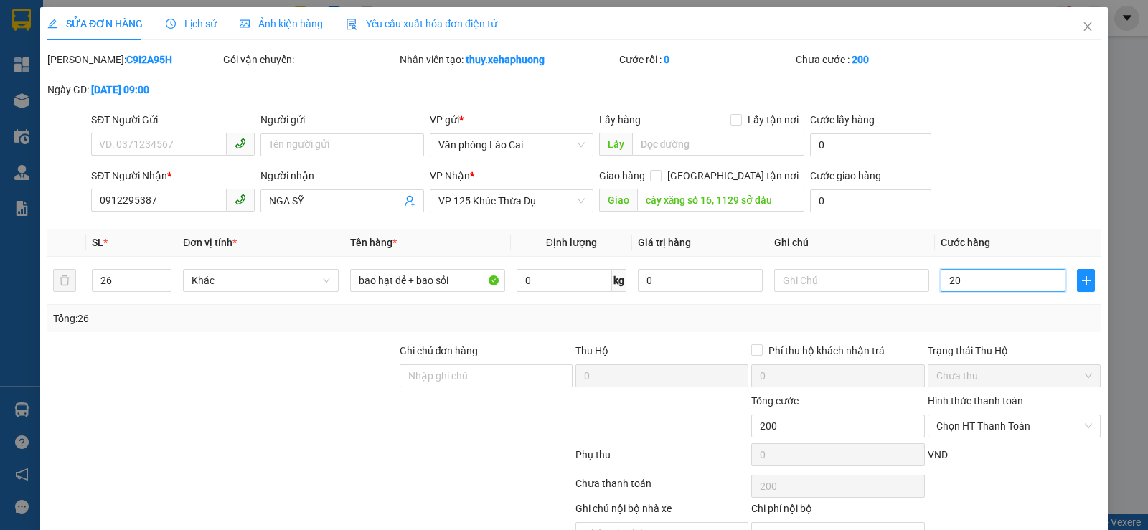
type input "20"
type input "205"
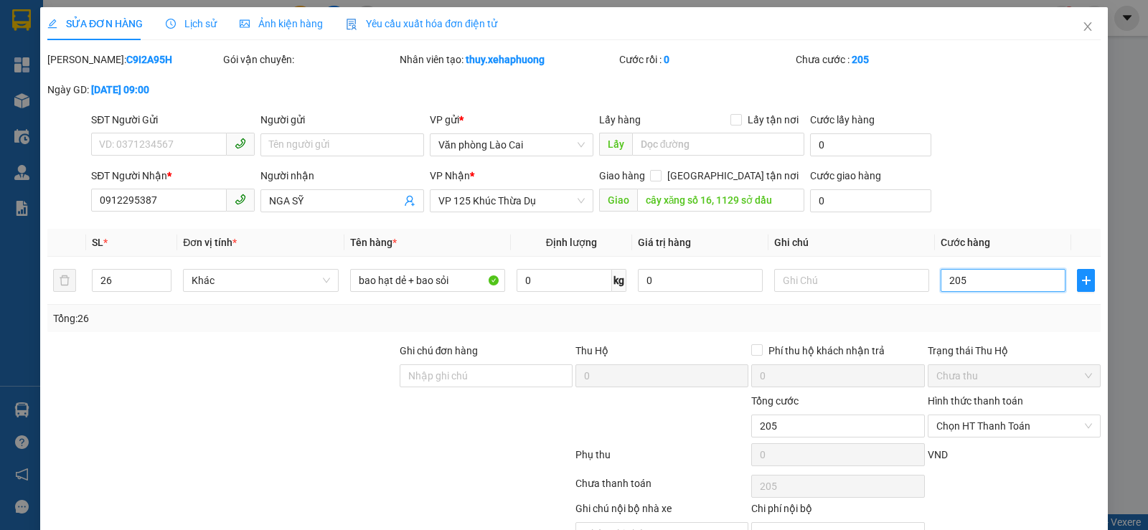
type input "2.050"
type input "20.500"
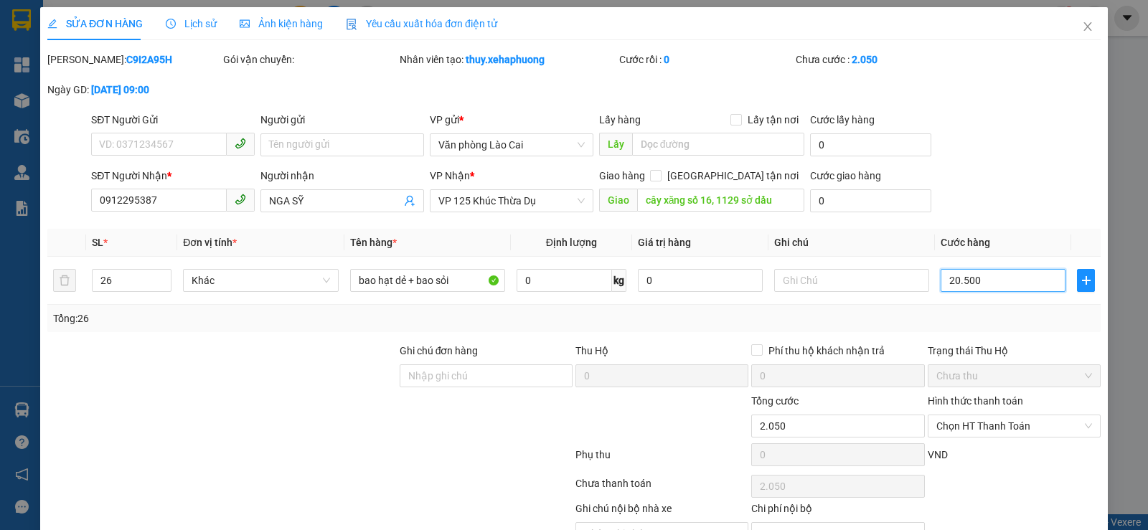
type input "20.500"
type input "205.000"
type input "2.050.000"
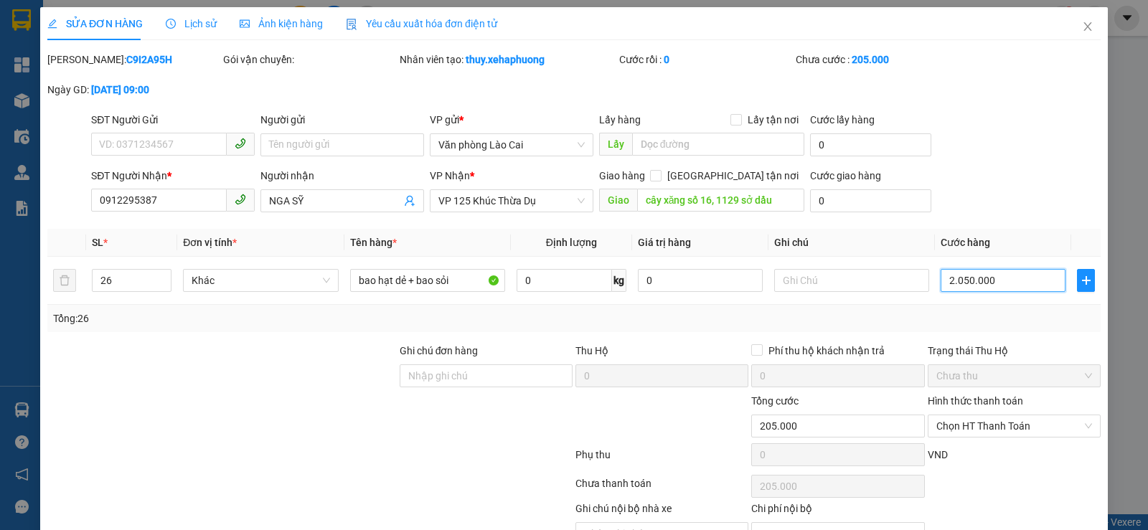
type input "2.050.000"
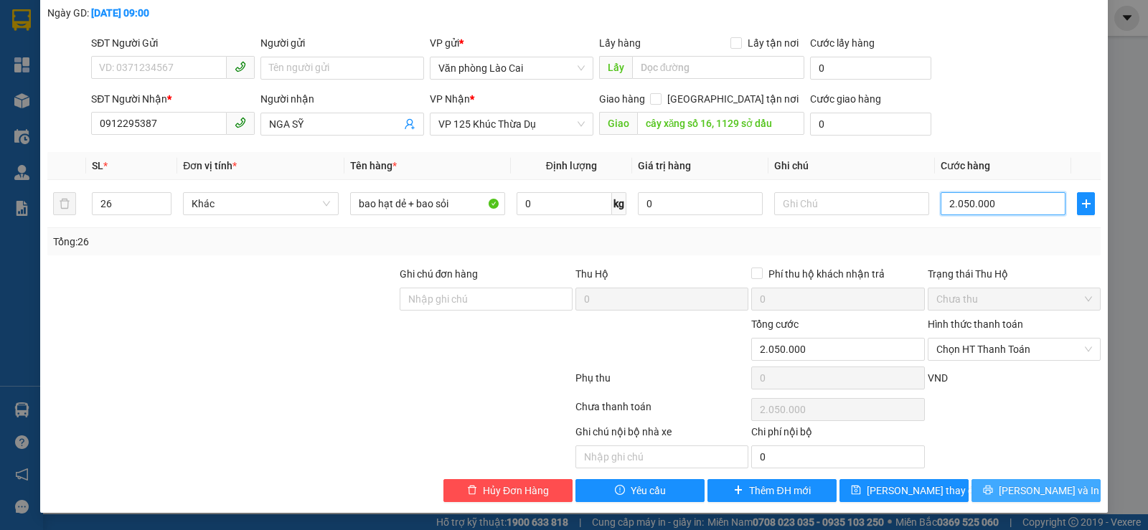
type input "2.050.000"
click at [1023, 489] on span "Lưu và In" at bounding box center [1049, 491] width 100 height 16
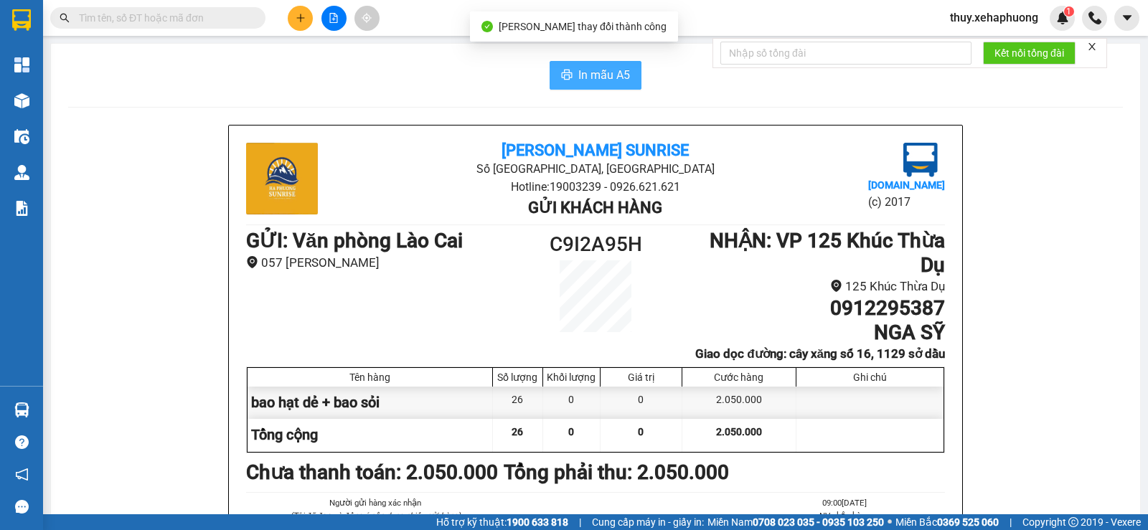
click at [612, 72] on span "In mẫu A5" at bounding box center [604, 75] width 52 height 18
click at [550, 64] on button "In mẫu A5" at bounding box center [596, 75] width 92 height 29
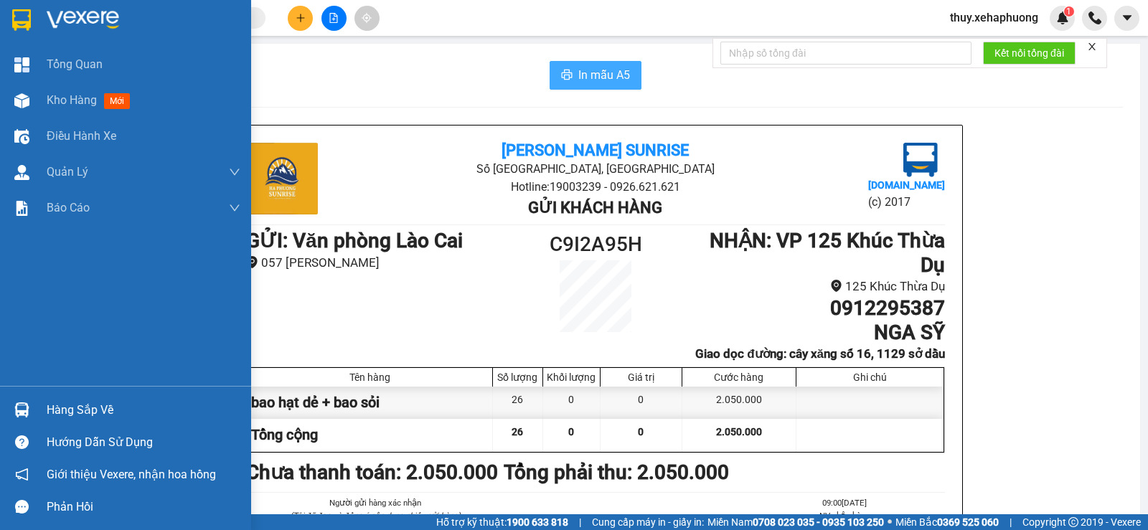
click at [23, 27] on img at bounding box center [21, 20] width 19 height 22
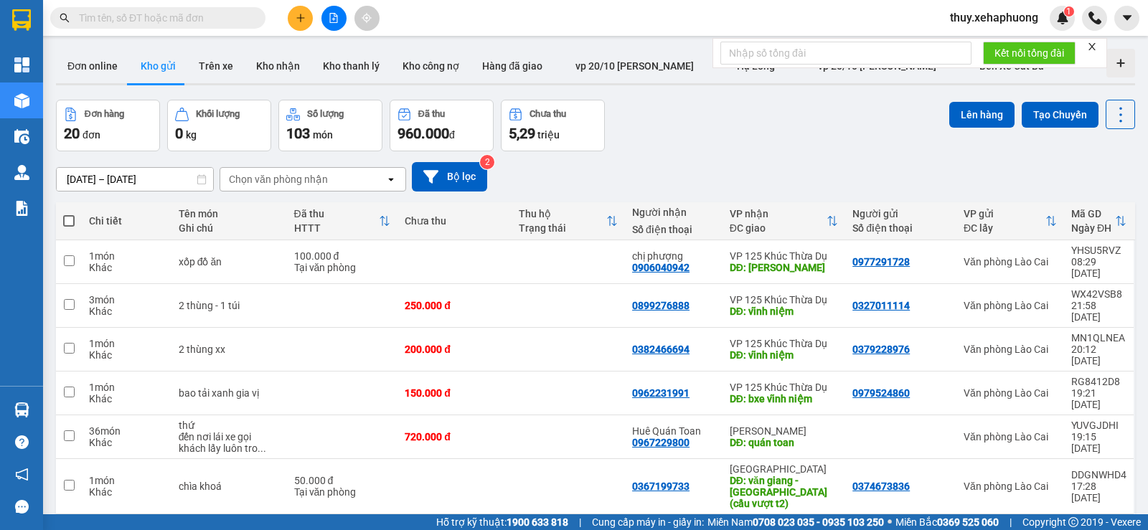
paste input "0912295387"
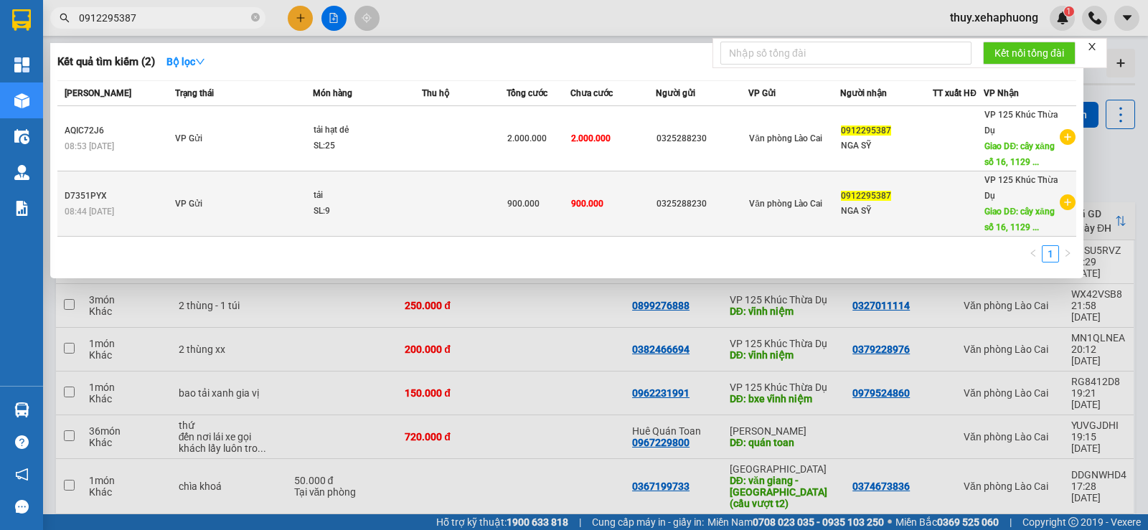
type input "0912295387"
click at [1015, 214] on span "Giao DĐ: cây xăng số 16, 1129 ..." at bounding box center [1020, 220] width 70 height 26
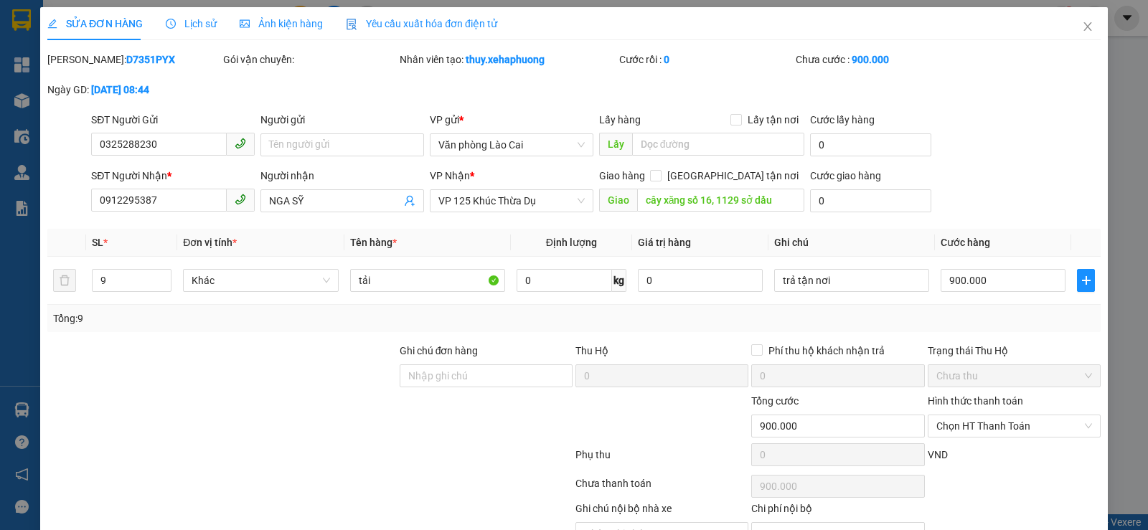
type input "0325288230"
type input "0912295387"
type input "NGA SỸ"
type input "cây xăng số 16, 1129 sở dầu"
type input "900.000"
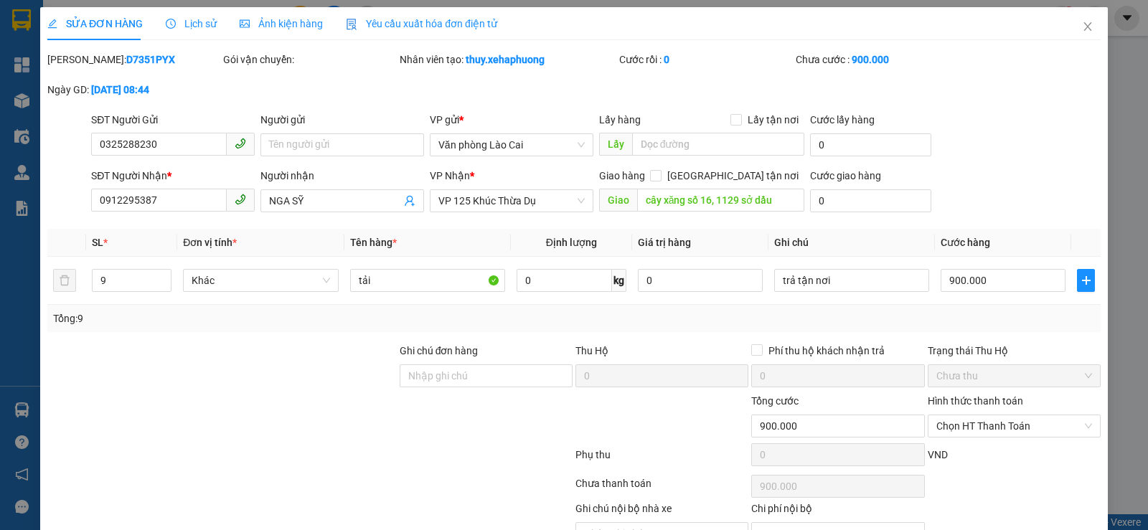
type input "900.000"
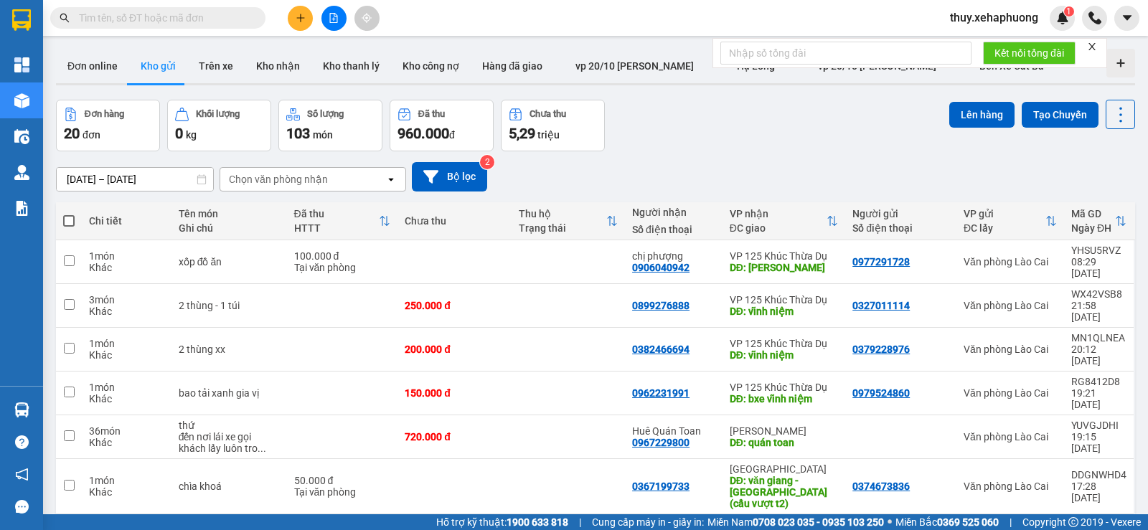
paste input "0912295387"
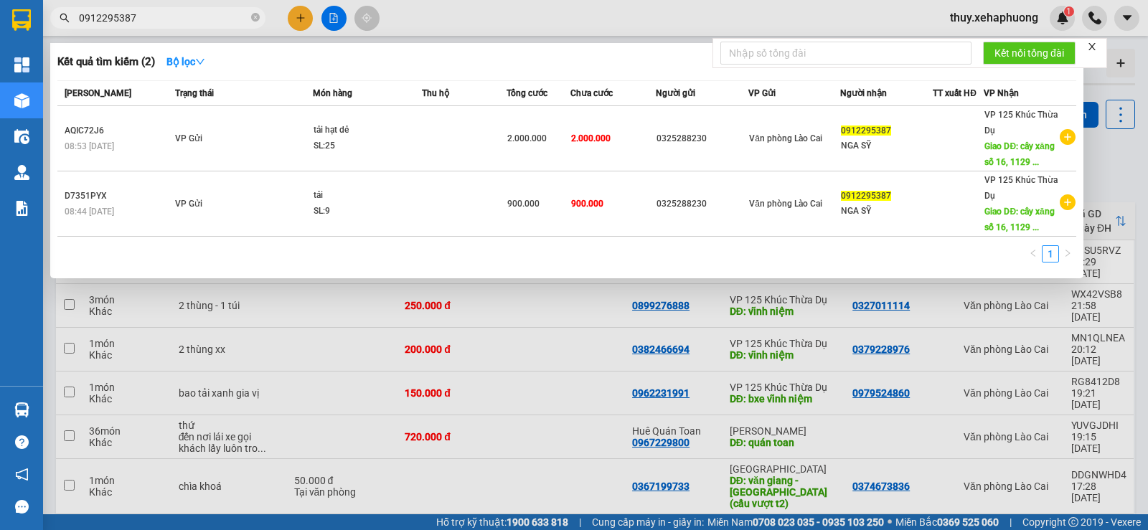
type input "0912295387"
click at [290, 17] on div at bounding box center [574, 265] width 1148 height 530
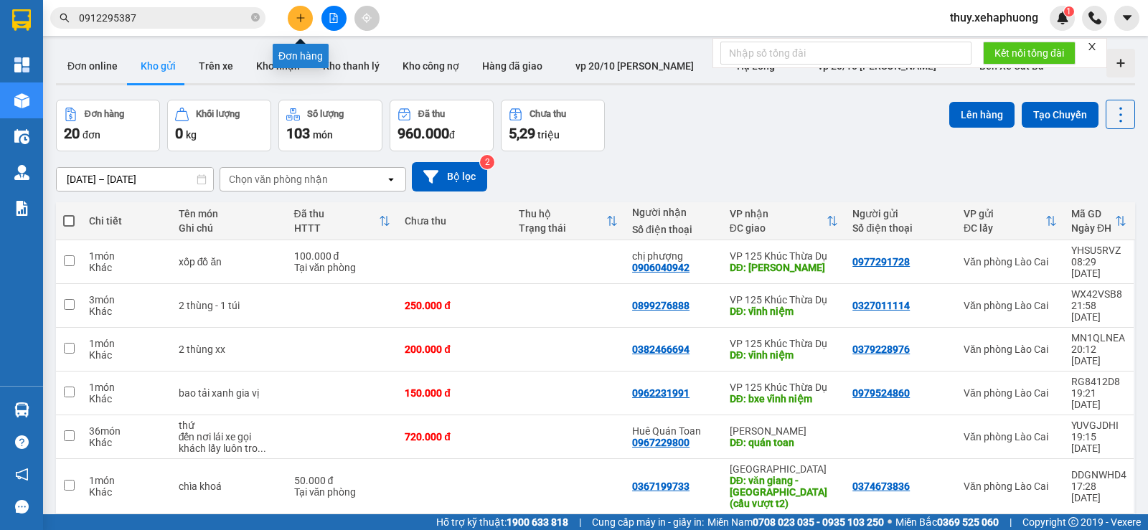
click at [292, 17] on button at bounding box center [300, 18] width 25 height 25
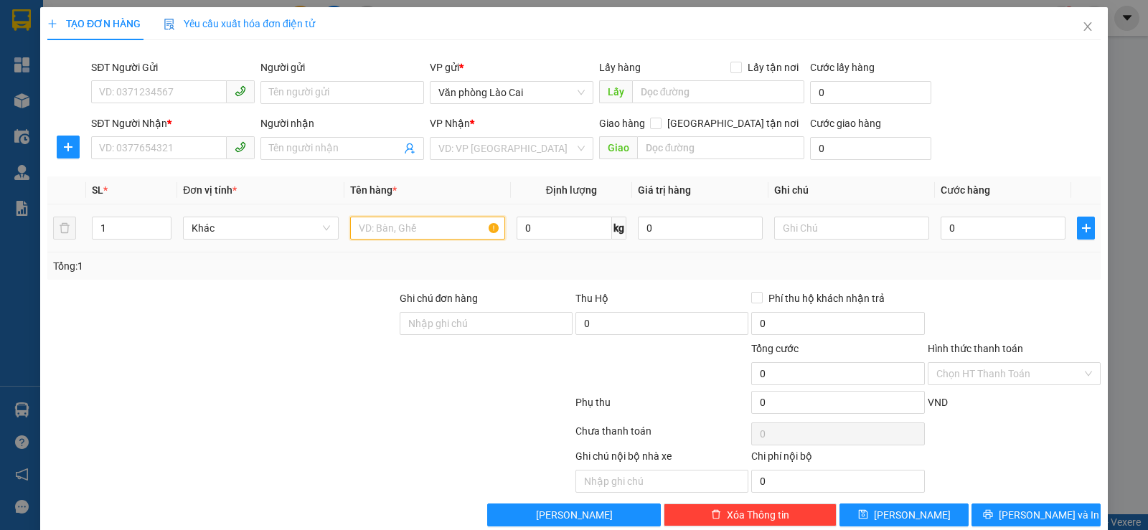
click at [401, 234] on input "text" at bounding box center [427, 228] width 155 height 23
type input "túi sỏi"
click at [974, 225] on input "0" at bounding box center [1003, 228] width 125 height 23
type input "5"
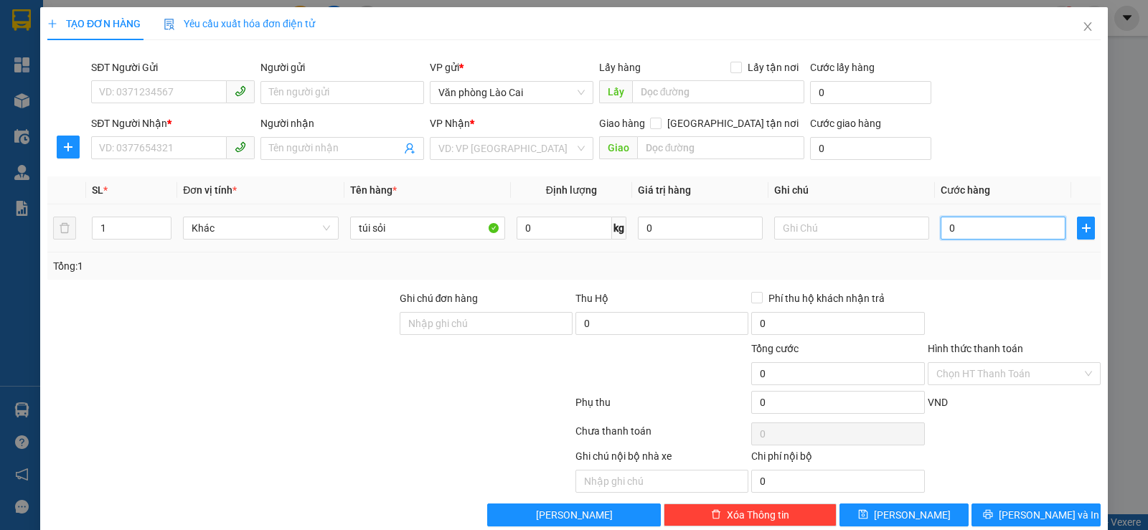
type input "5"
type input "50"
type input "500"
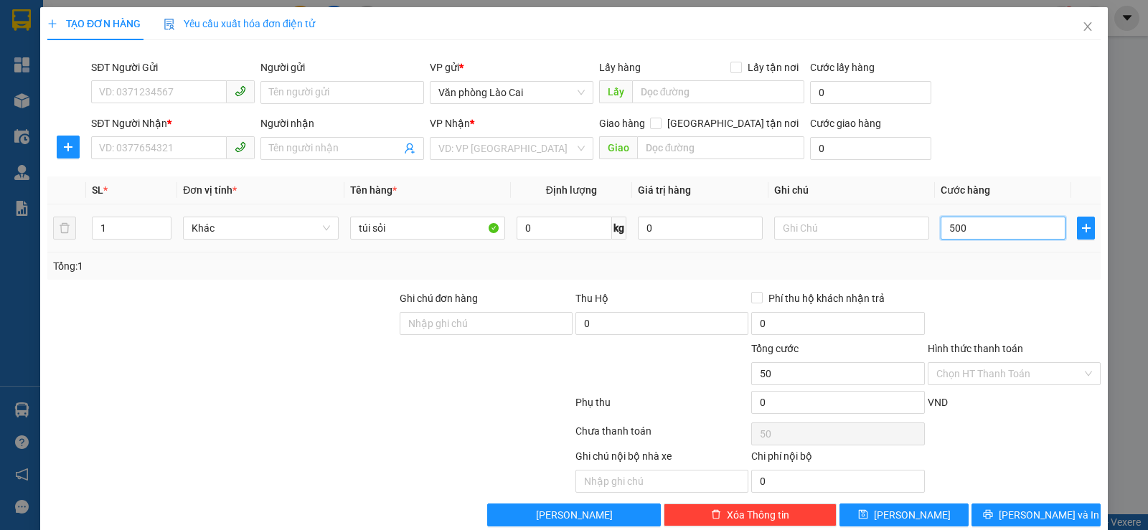
type input "500"
type input "5.000"
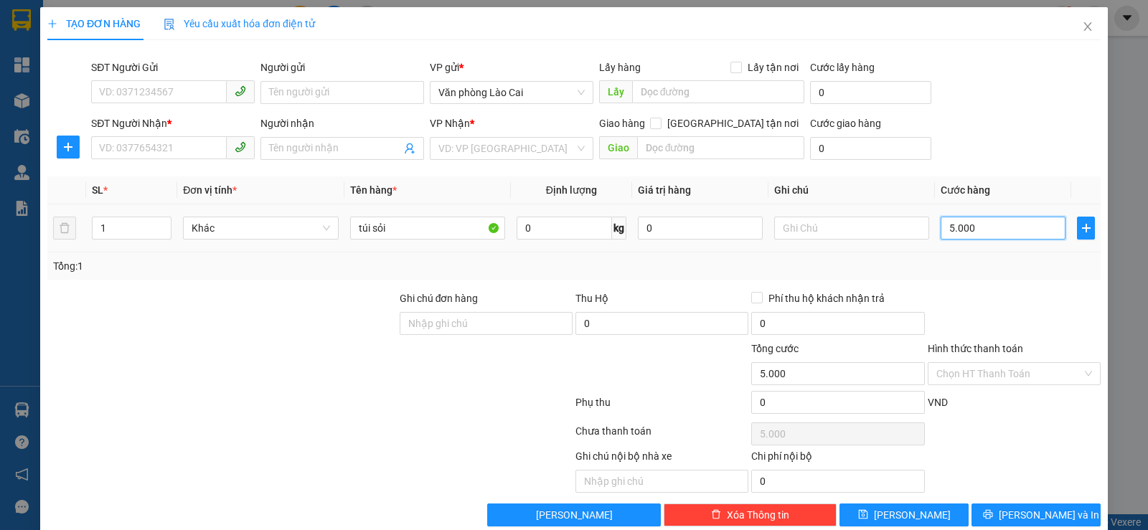
type input "50.000"
click at [123, 150] on input "SĐT Người Nhận *" at bounding box center [159, 147] width 136 height 23
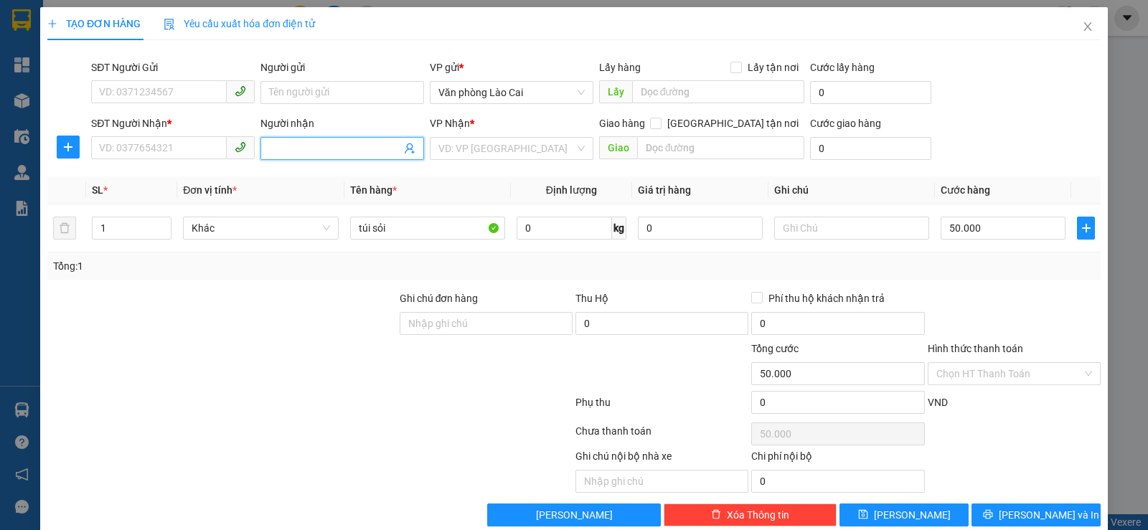
click at [337, 149] on input "Người nhận" at bounding box center [335, 149] width 132 height 16
type input "nga sy"
click at [316, 174] on div "NGA SỸ - 0912295387" at bounding box center [339, 177] width 145 height 16
type input "0912295387"
type input "NGA SỸ"
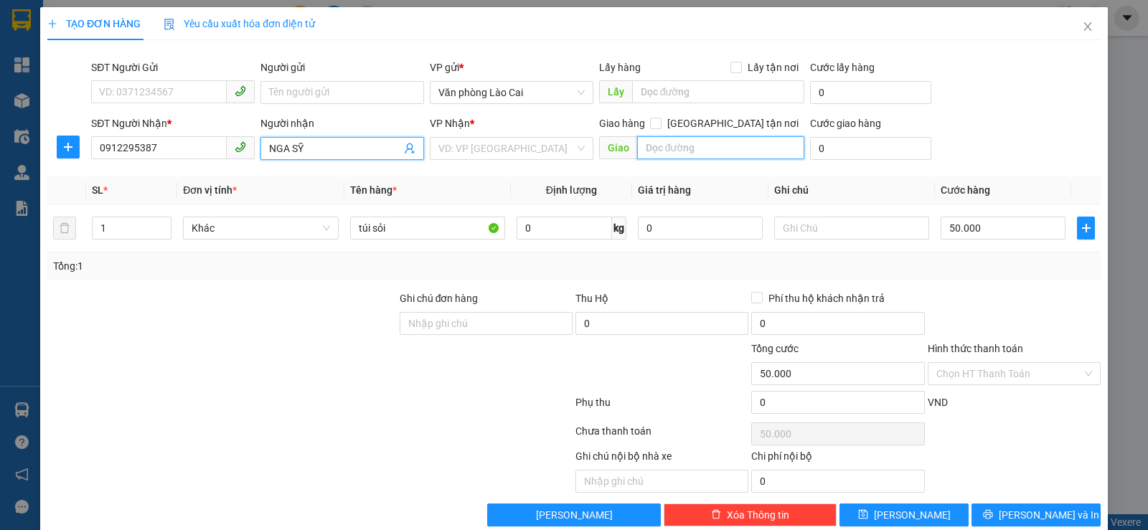
click at [651, 144] on input "text" at bounding box center [721, 147] width 168 height 23
type input "cây xăng số 16"
